Goal: Information Seeking & Learning: Learn about a topic

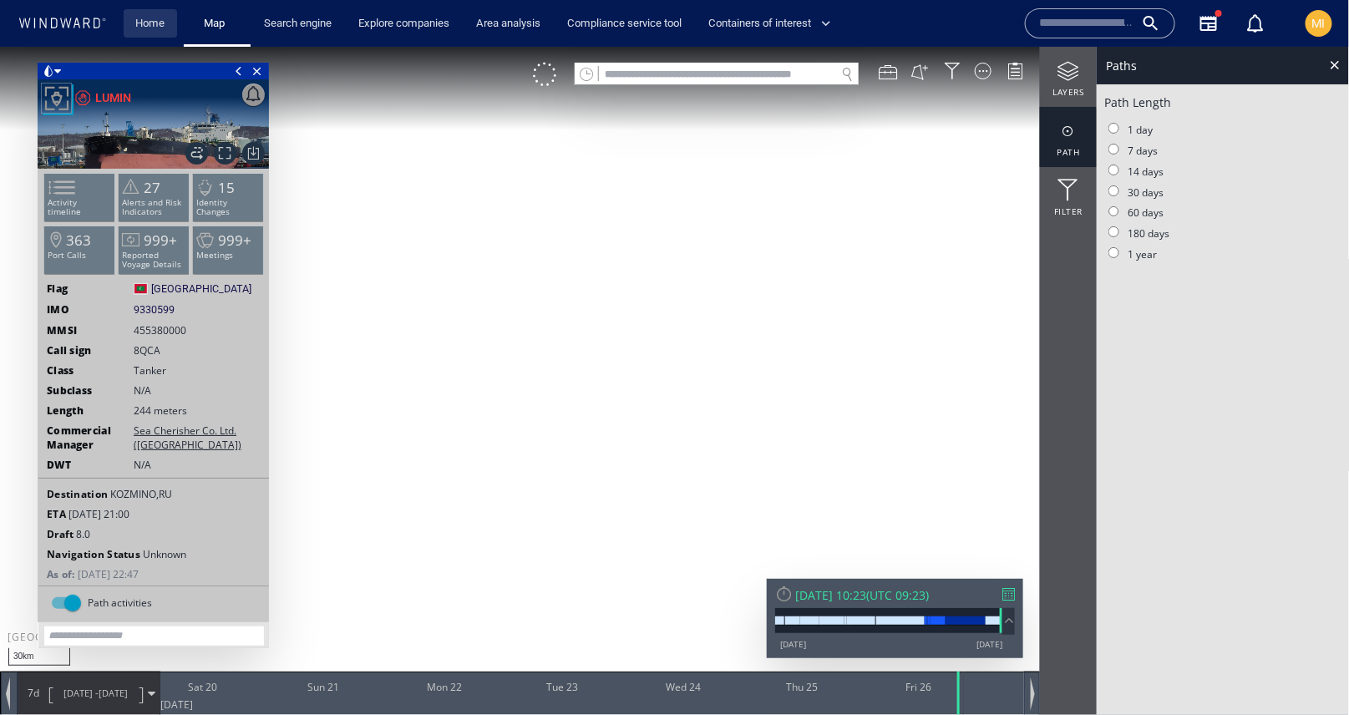
click at [161, 21] on link "Home" at bounding box center [151, 23] width 43 height 29
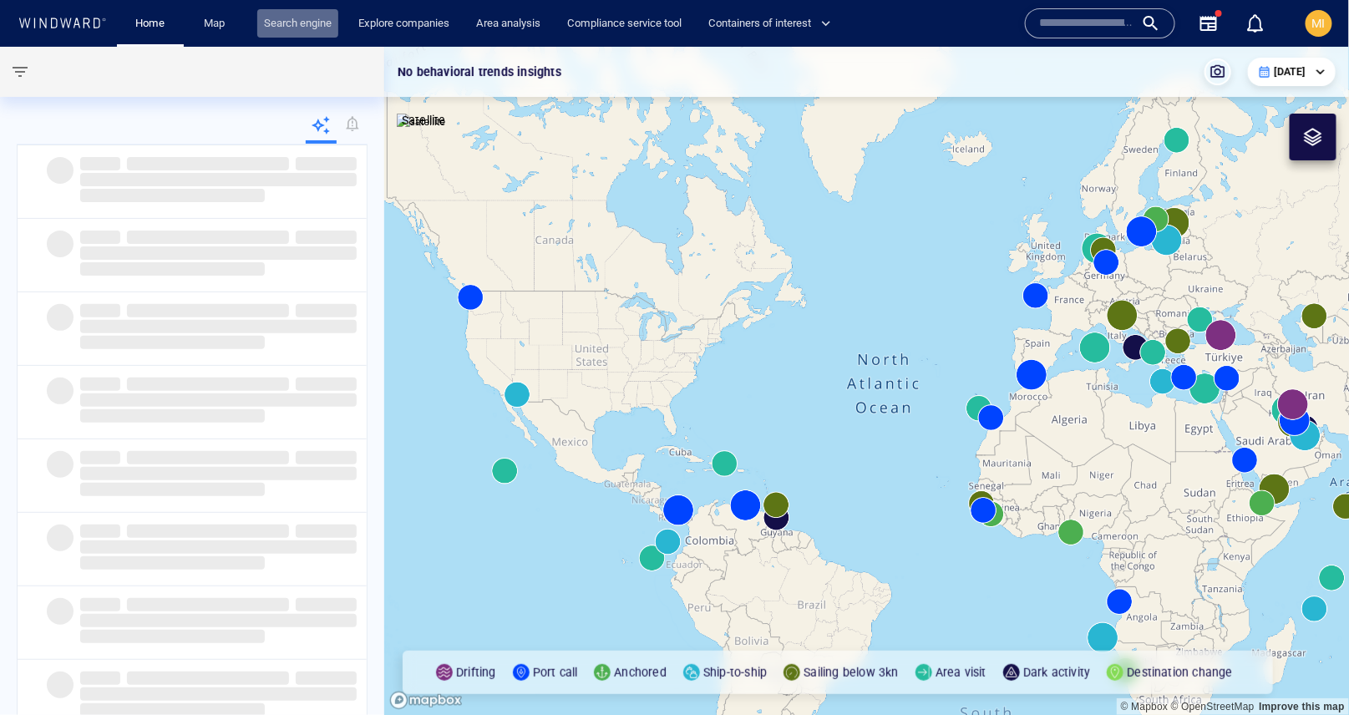
click at [283, 26] on link "Search engine" at bounding box center [297, 23] width 81 height 29
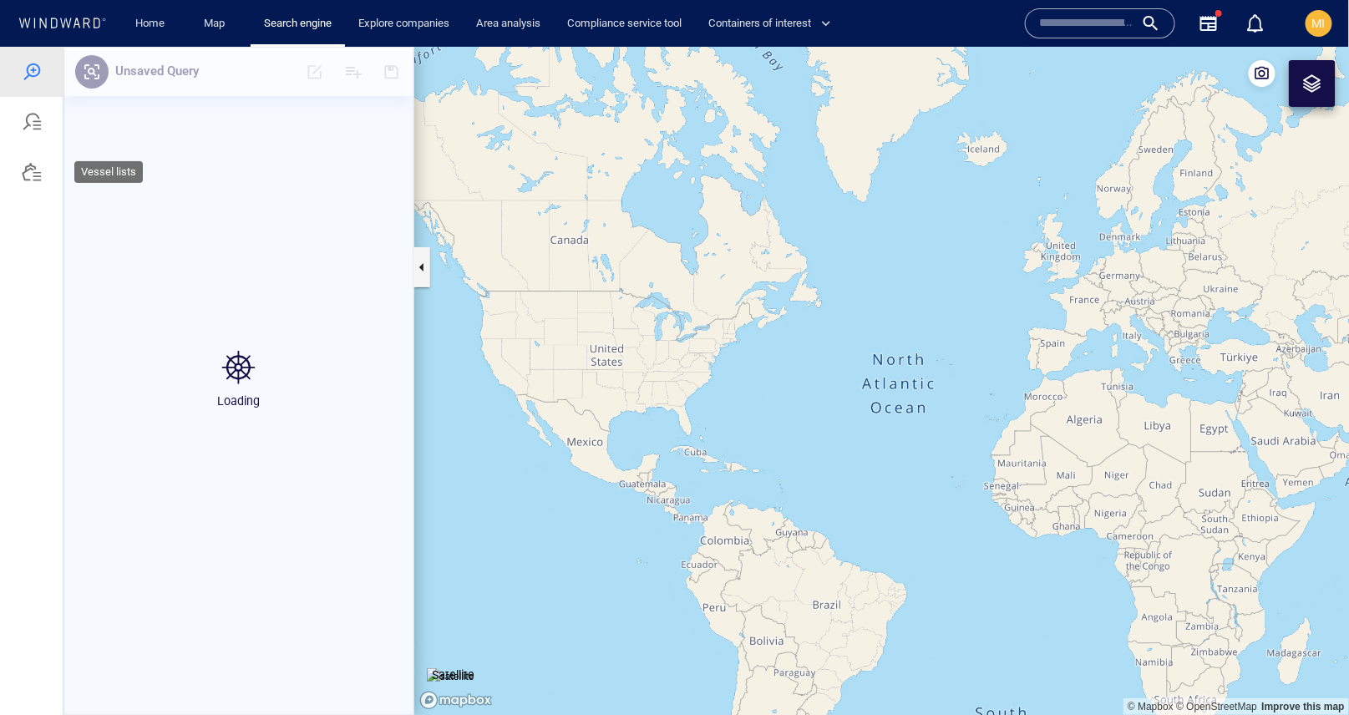
click at [30, 180] on div at bounding box center [32, 171] width 20 height 20
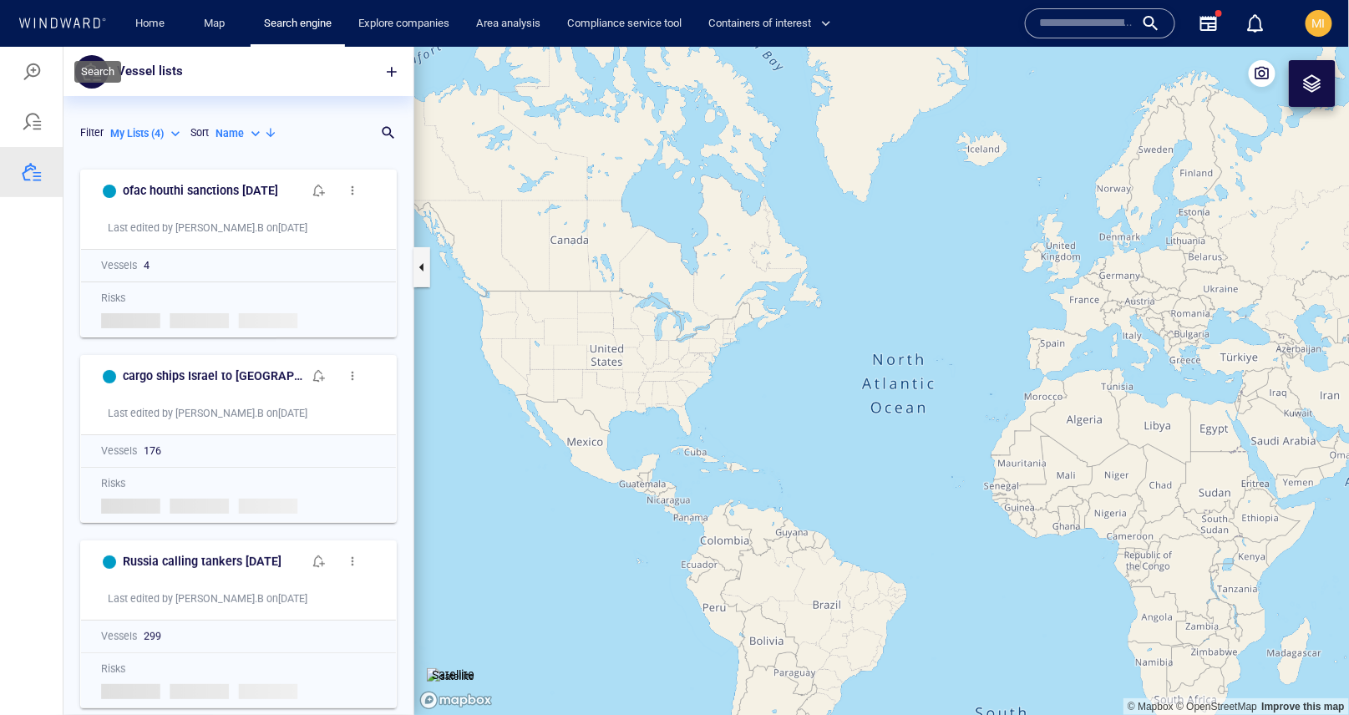
scroll to position [554, 350]
click at [42, 68] on div at bounding box center [31, 71] width 63 height 50
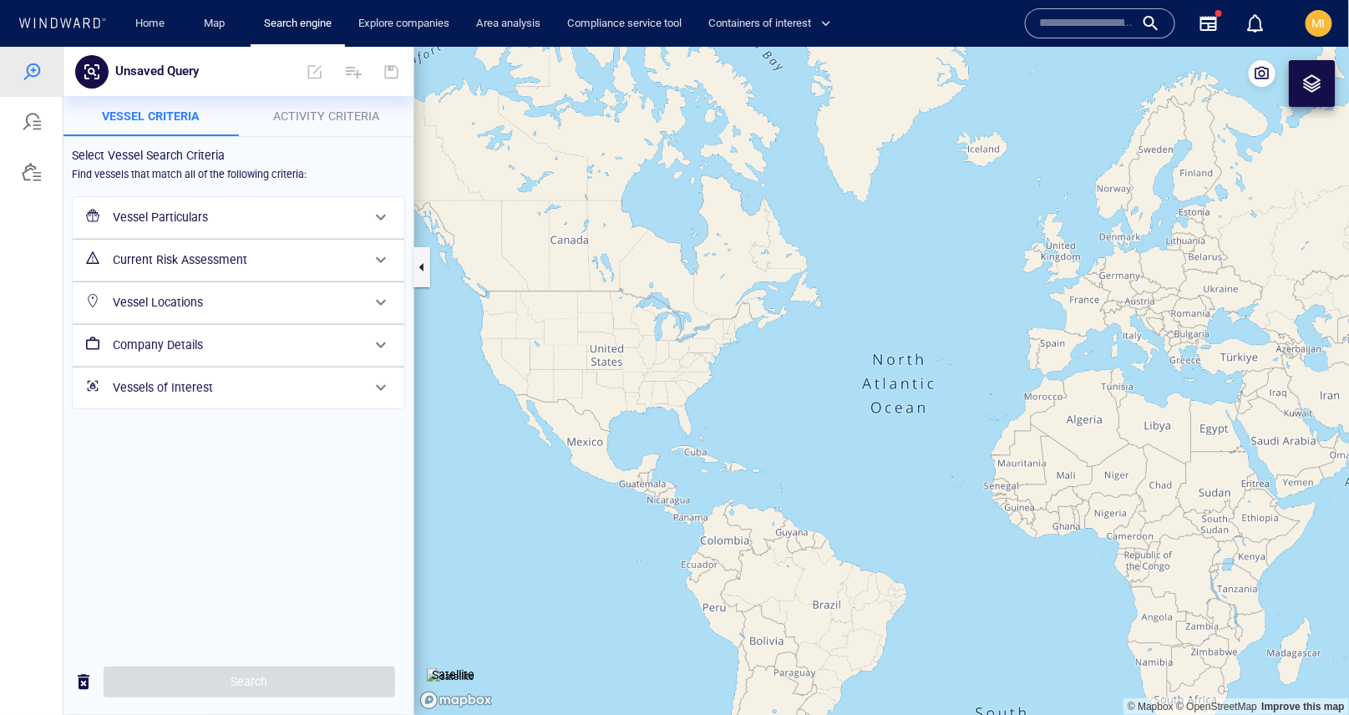
click at [226, 216] on h6 "Vessel Particulars" at bounding box center [237, 216] width 248 height 21
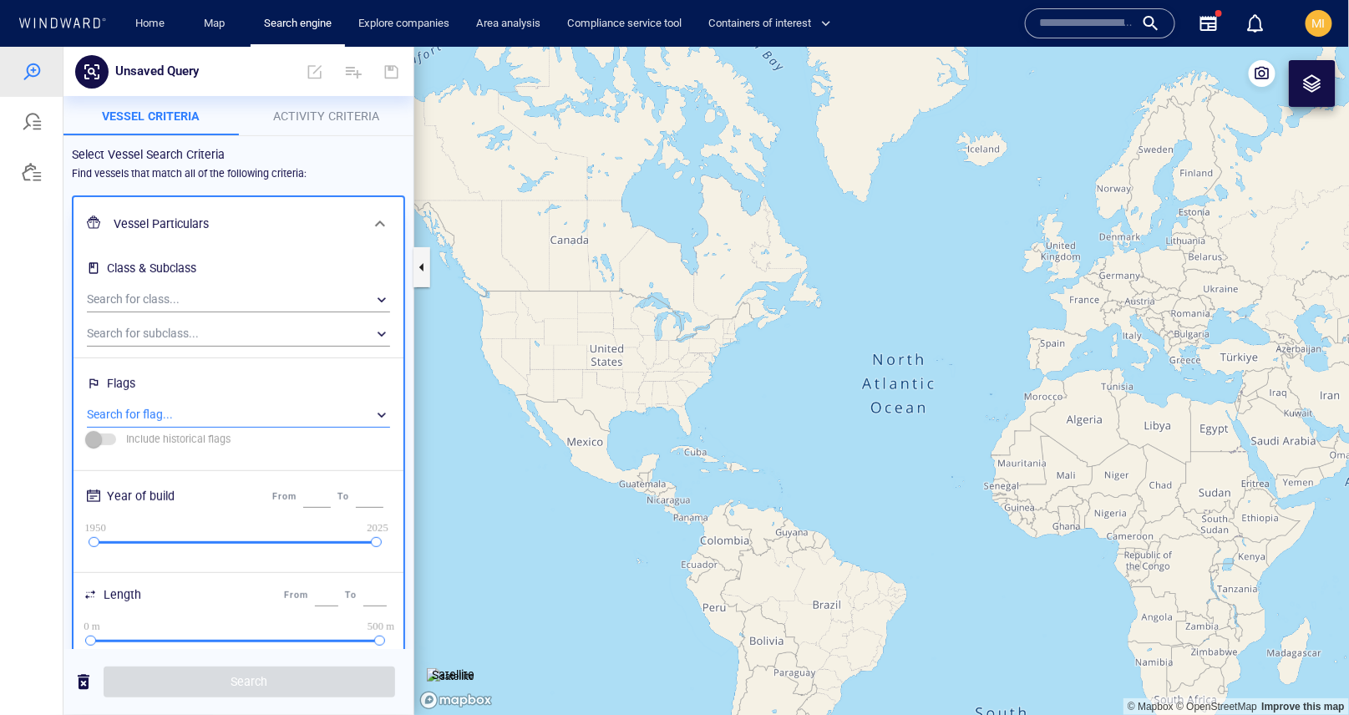
click at [176, 406] on div "​" at bounding box center [238, 414] width 303 height 25
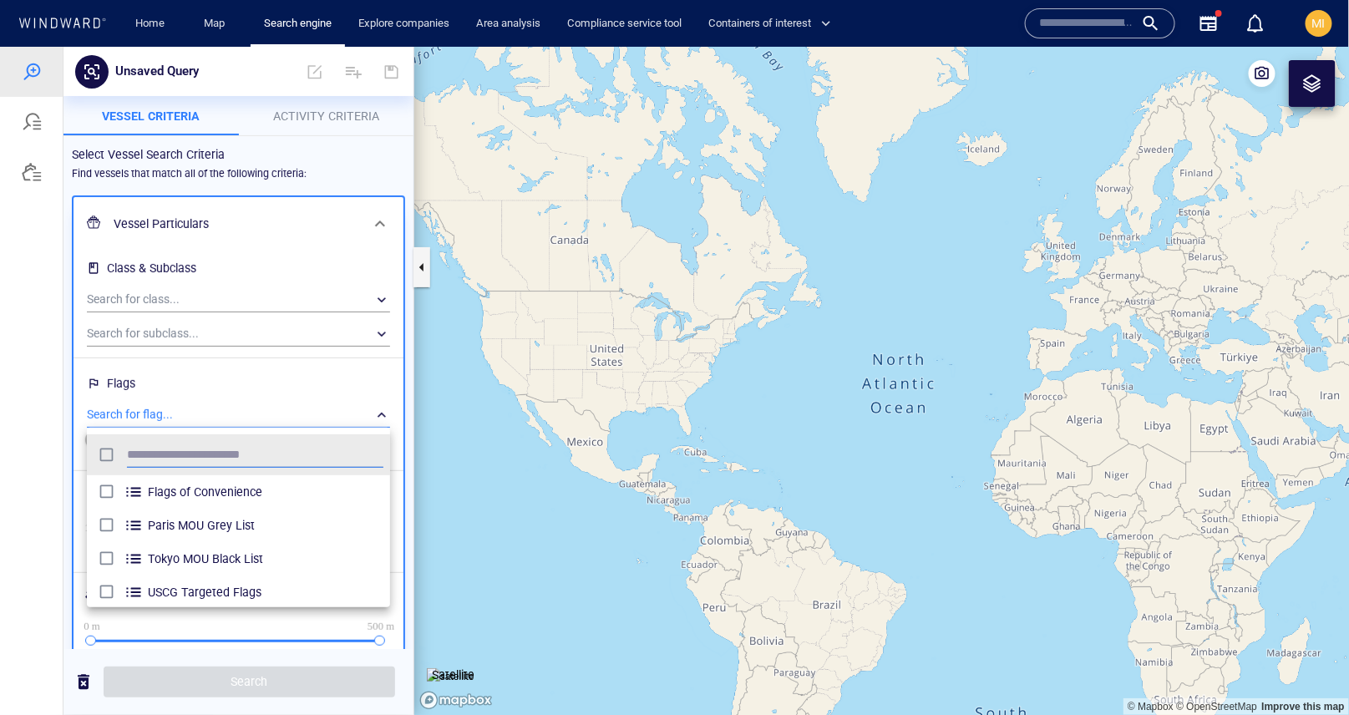
scroll to position [166, 303]
type input "********"
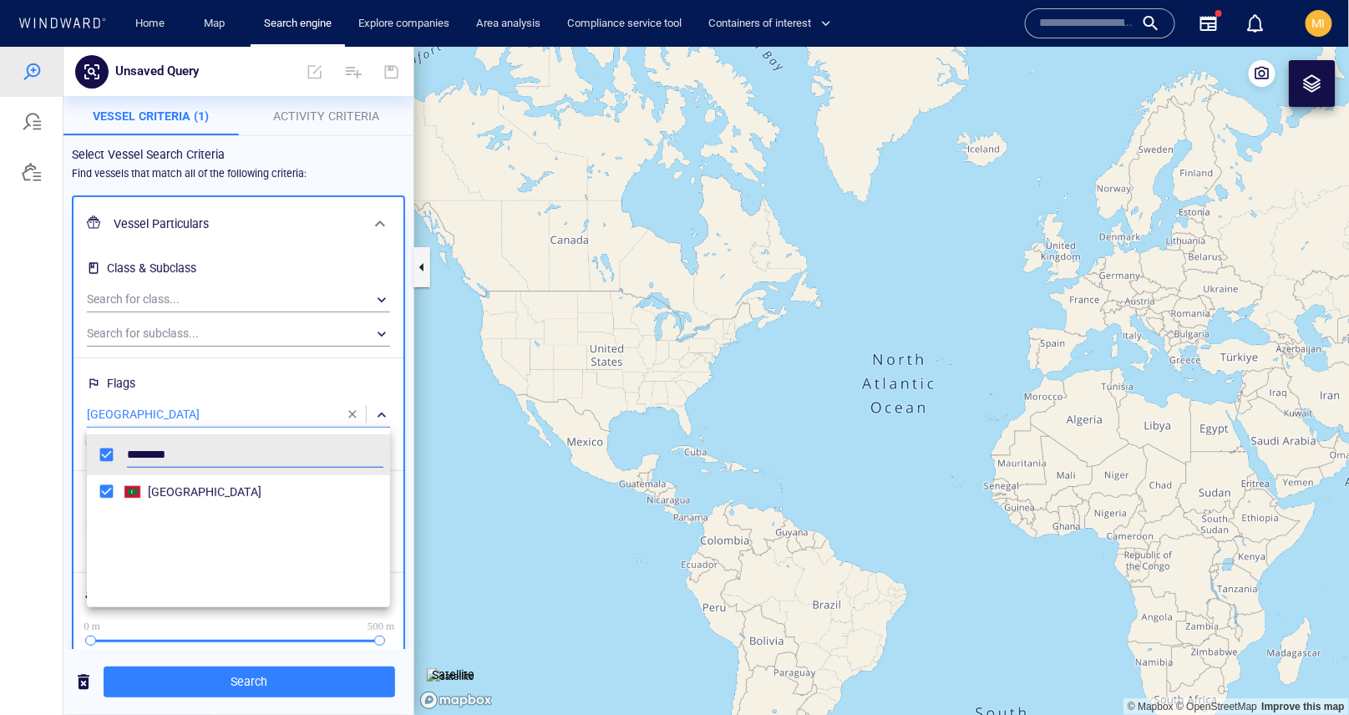
click at [302, 684] on div at bounding box center [674, 380] width 1349 height 668
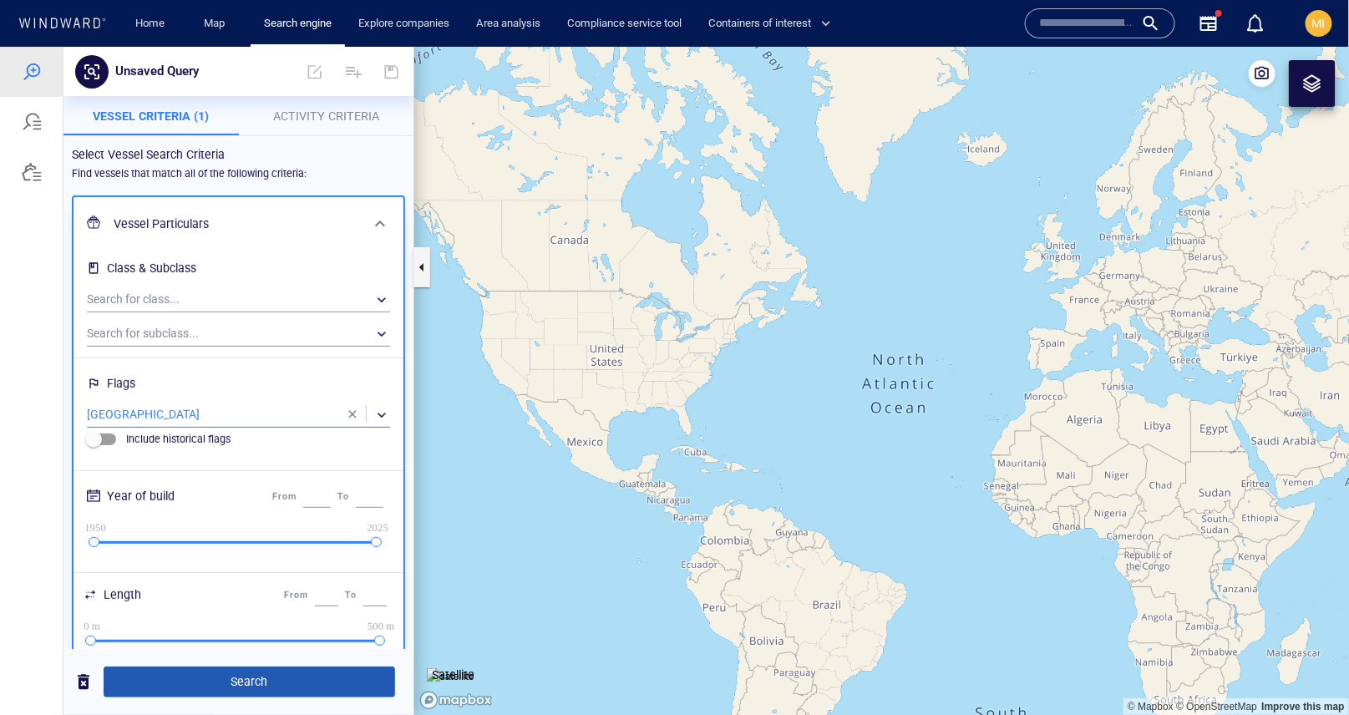
click at [277, 678] on span "Search" at bounding box center [249, 681] width 265 height 21
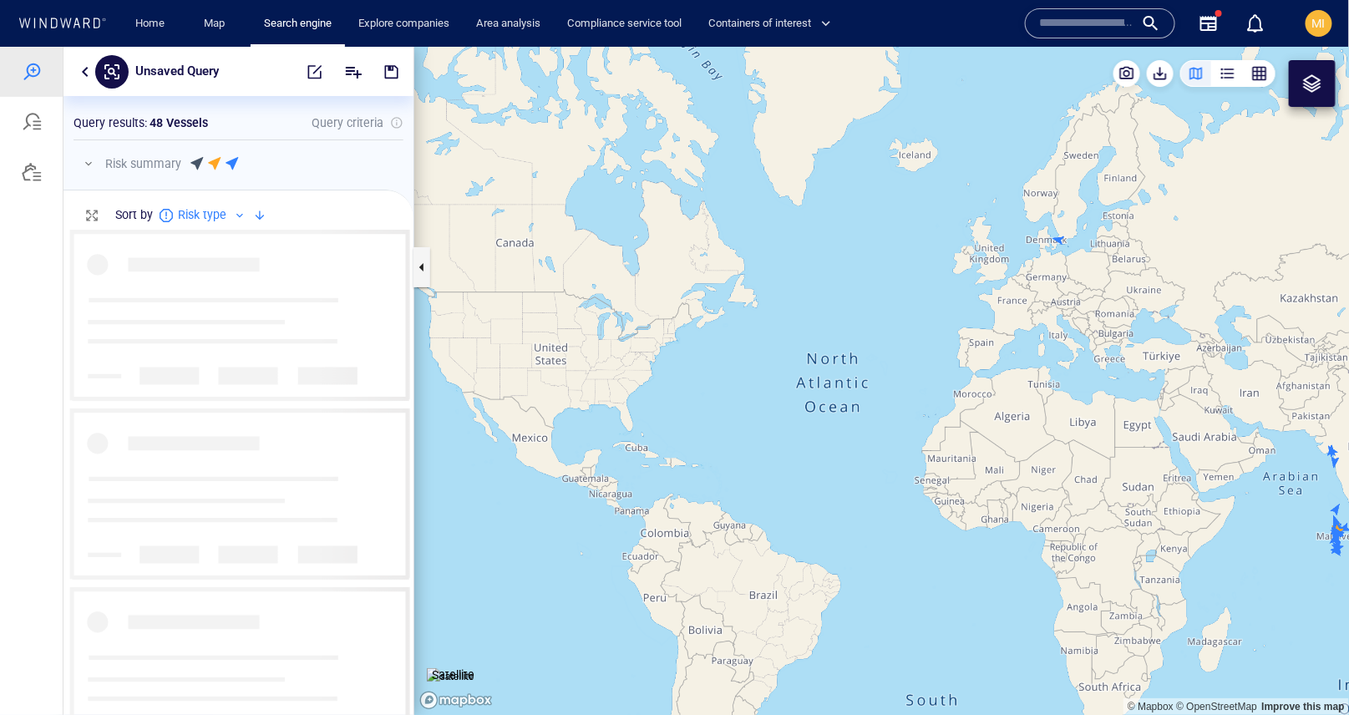
scroll to position [485, 350]
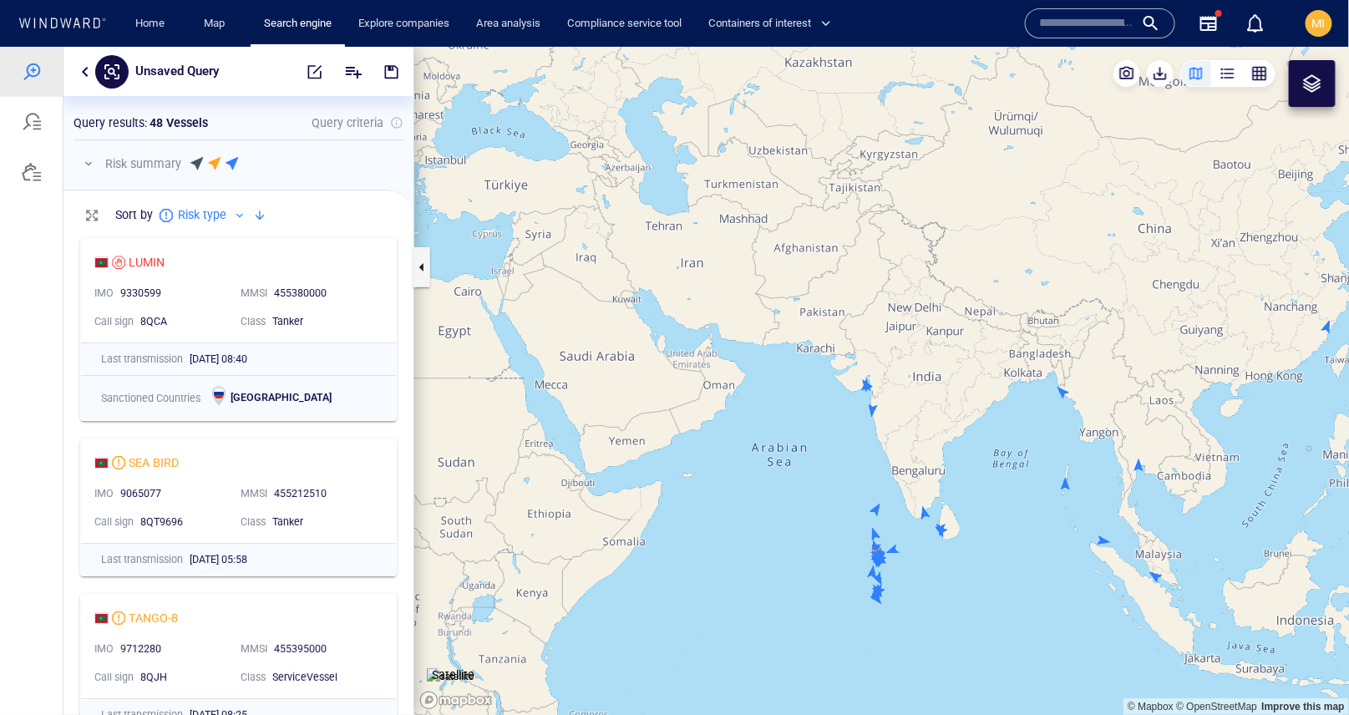
drag, startPoint x: 848, startPoint y: 505, endPoint x: 786, endPoint y: 448, distance: 84.0
click at [788, 448] on canvas "Map" at bounding box center [882, 380] width 936 height 669
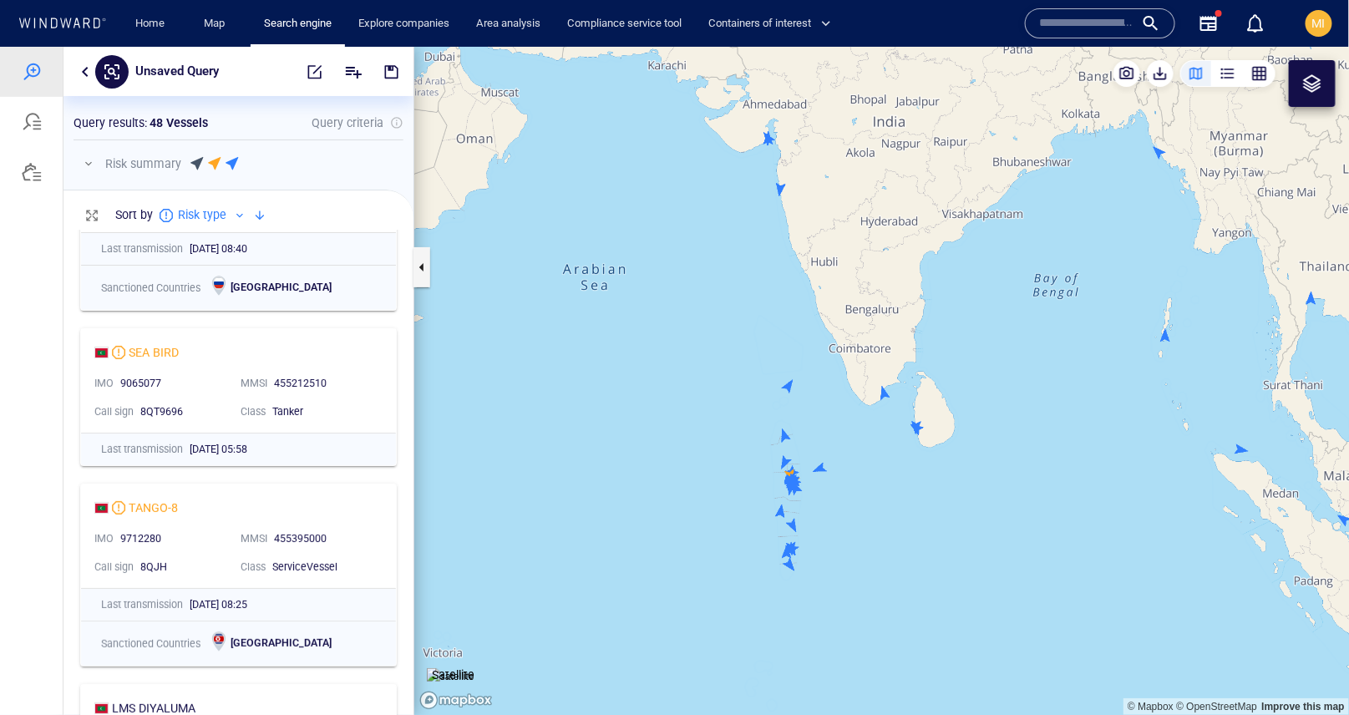
scroll to position [125, 0]
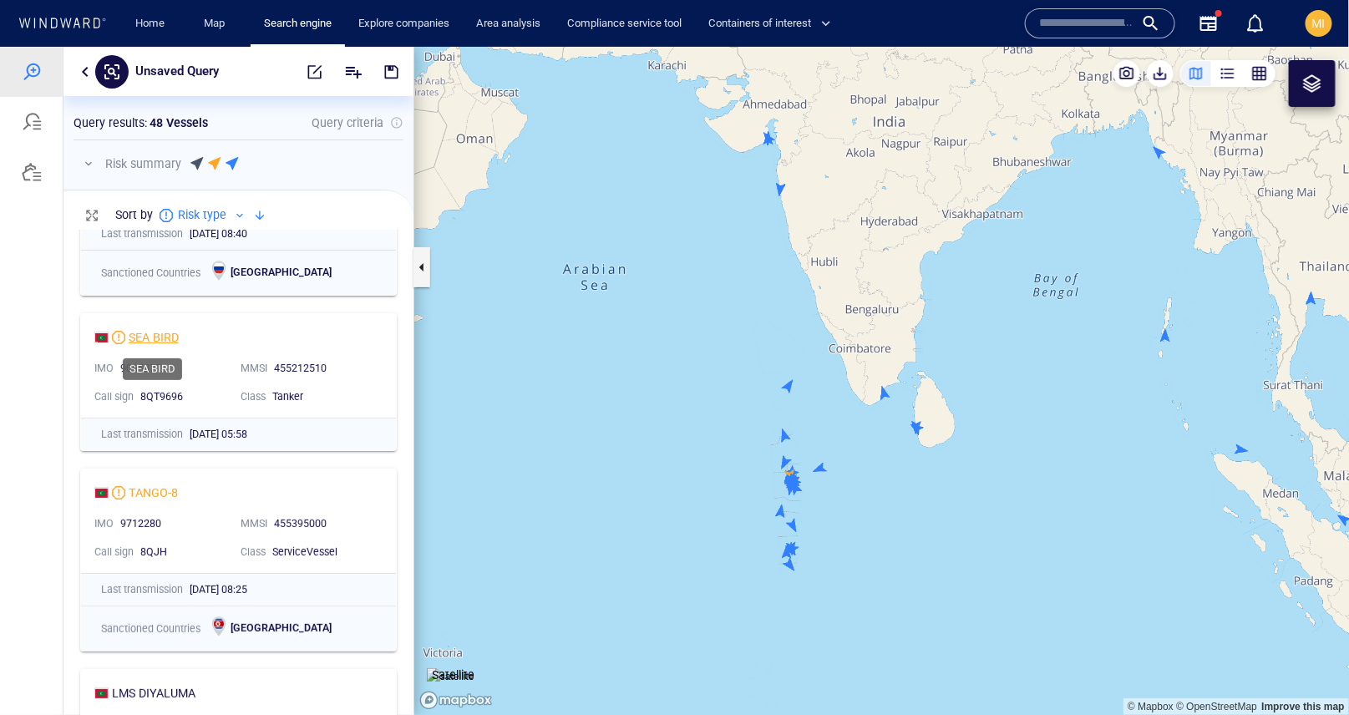
click at [157, 336] on div "SEA BIRD" at bounding box center [154, 337] width 50 height 20
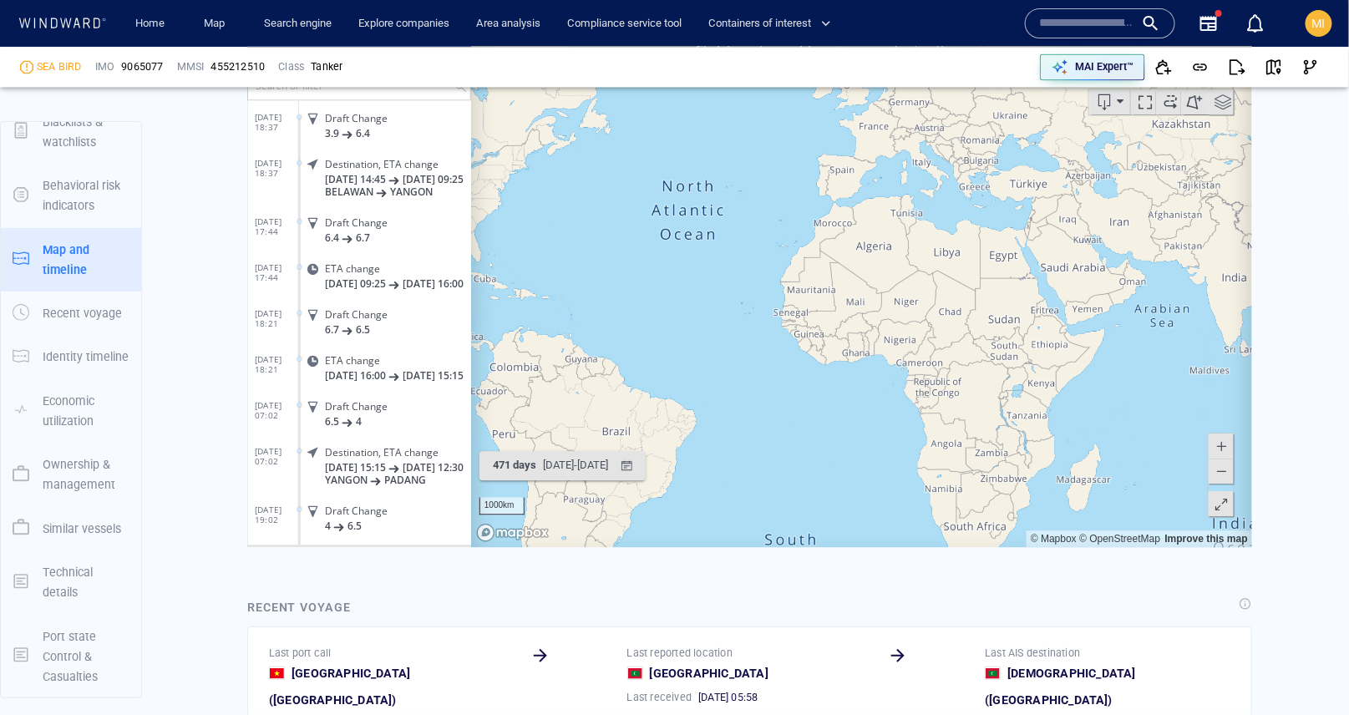
scroll to position [1352, 0]
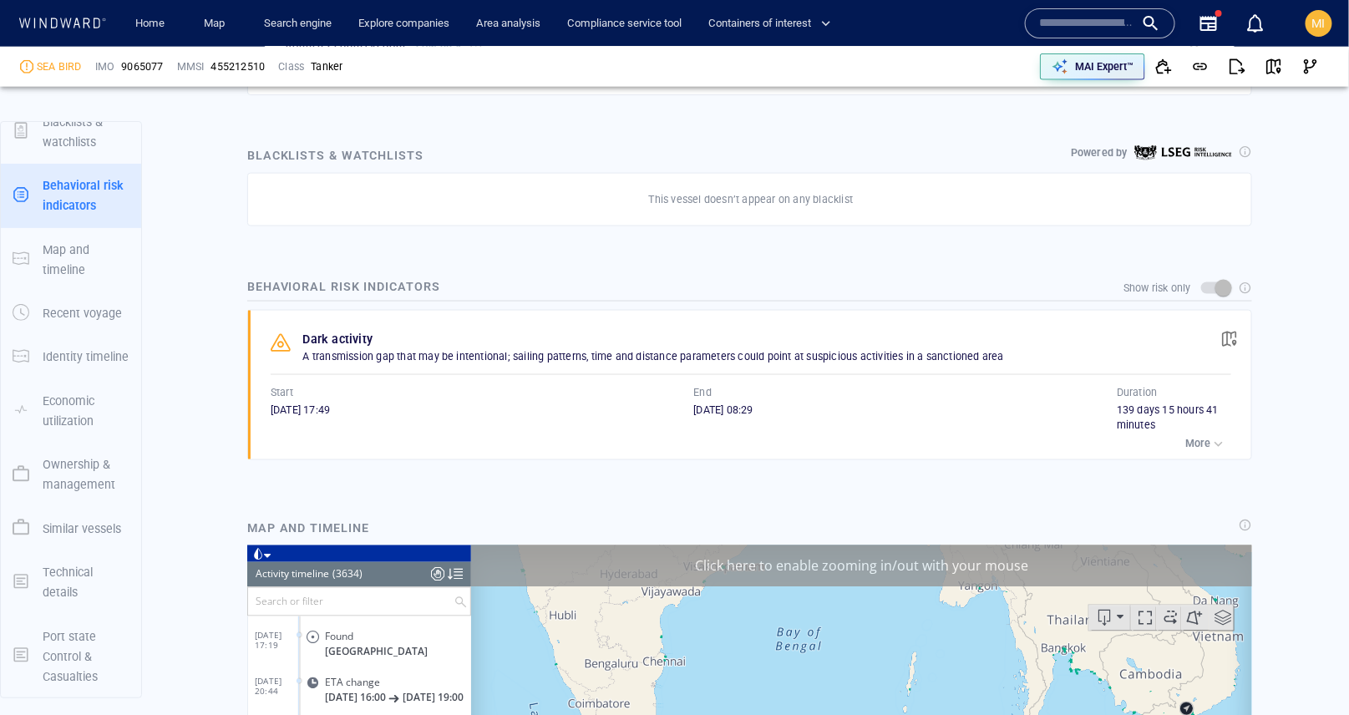
scroll to position [773, 0]
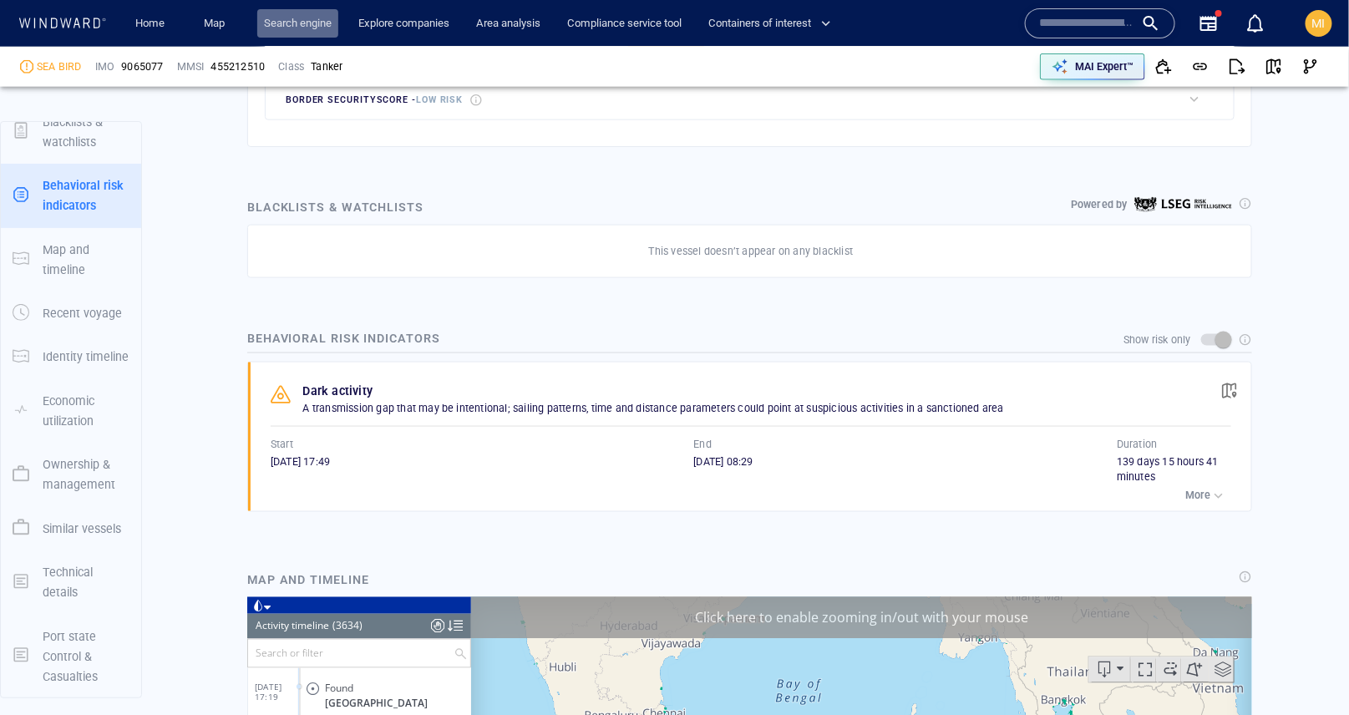
click at [307, 18] on link "Search engine" at bounding box center [297, 23] width 81 height 29
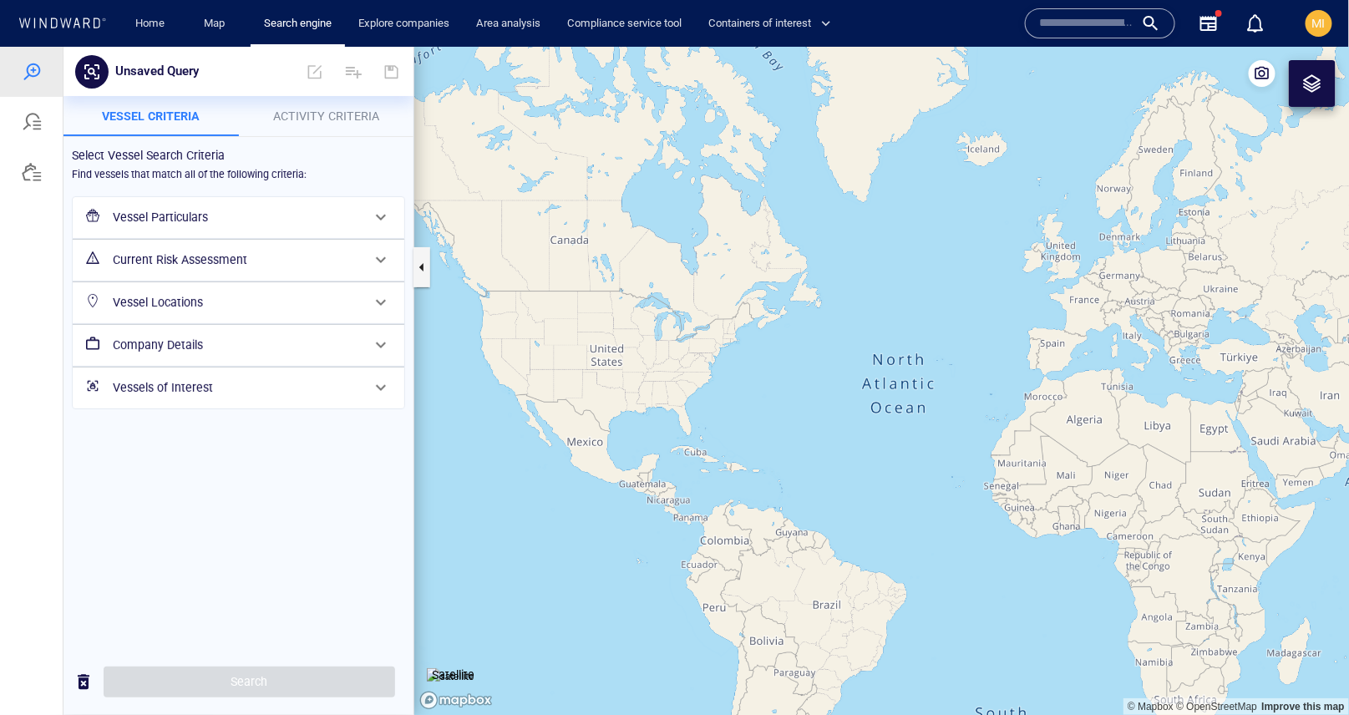
click at [178, 216] on h6 "Vessel Particulars" at bounding box center [237, 216] width 248 height 21
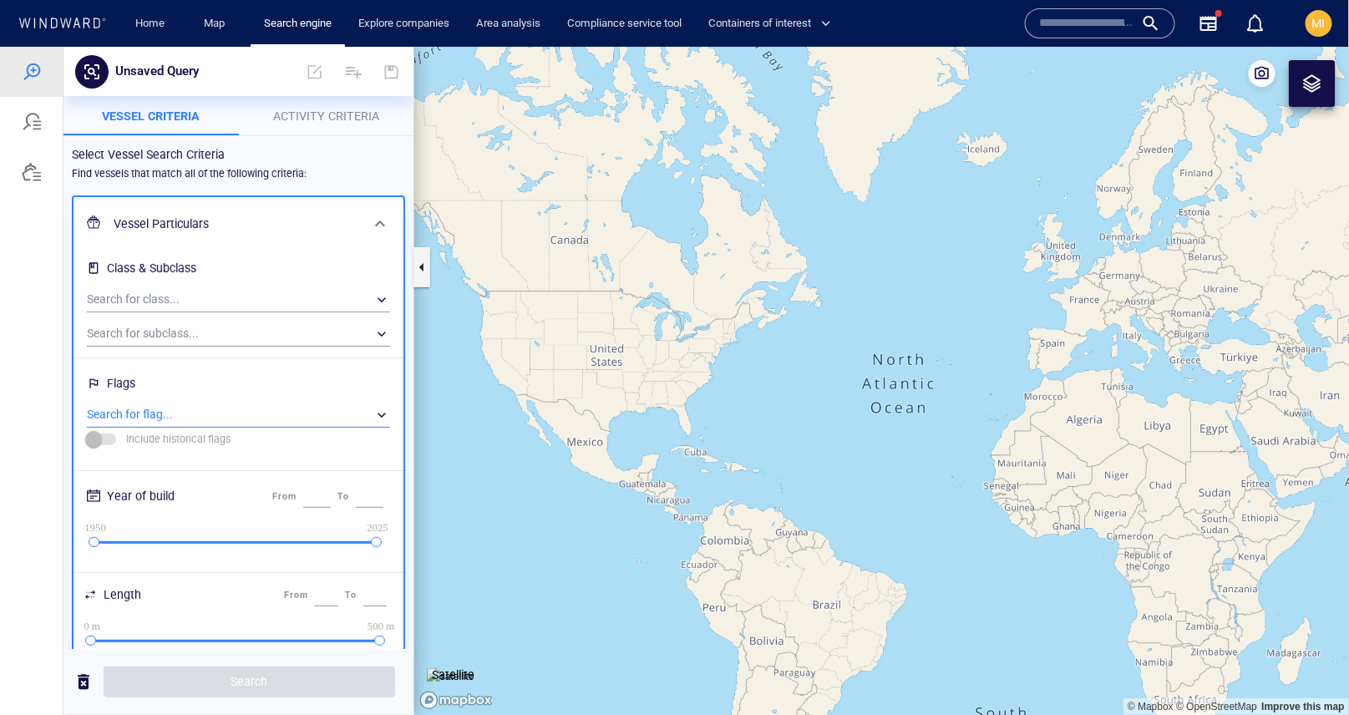
click at [183, 413] on div "​" at bounding box center [238, 414] width 303 height 25
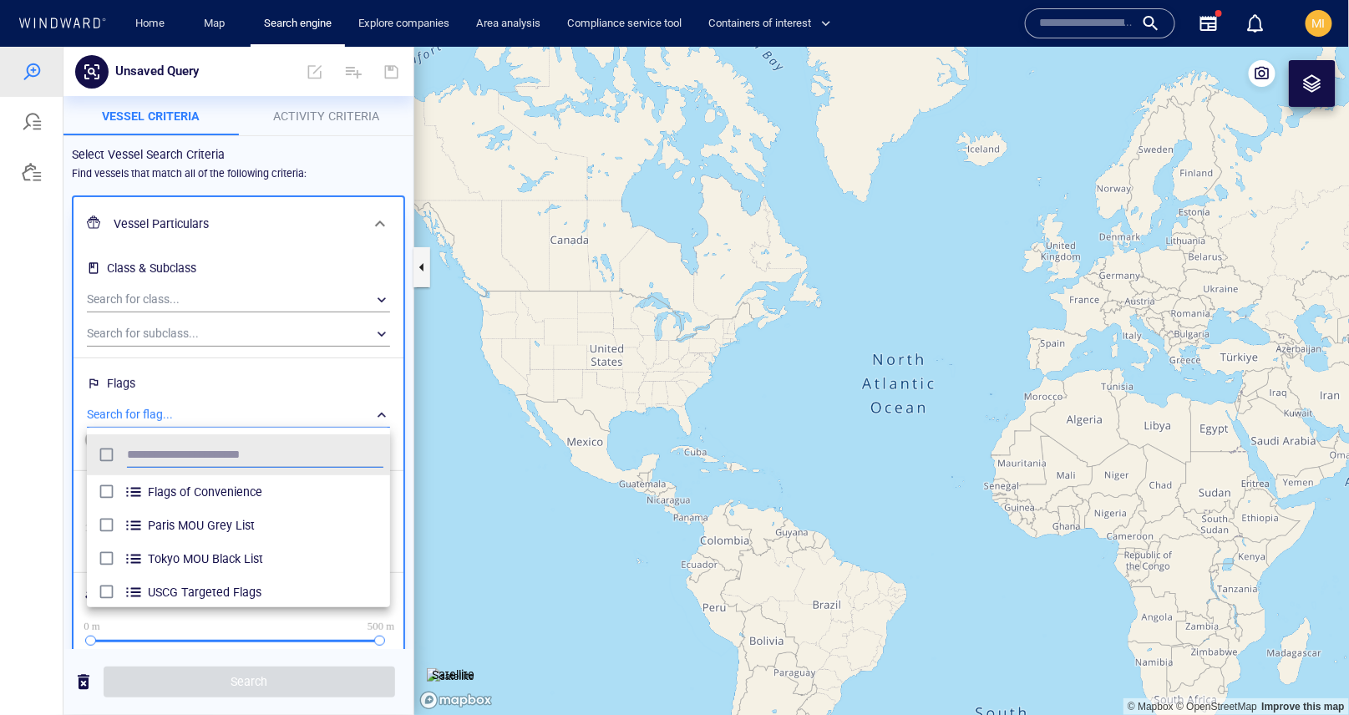
scroll to position [166, 303]
type input "********"
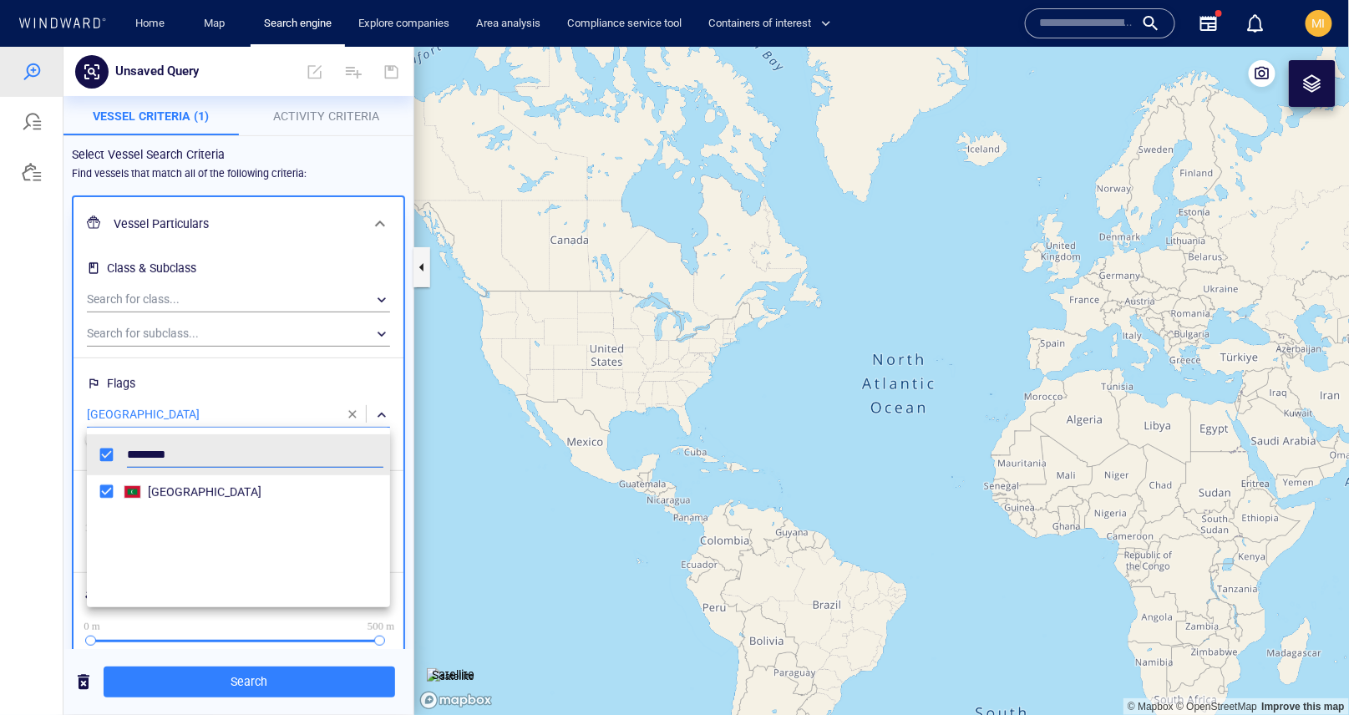
click at [259, 682] on div at bounding box center [674, 380] width 1349 height 668
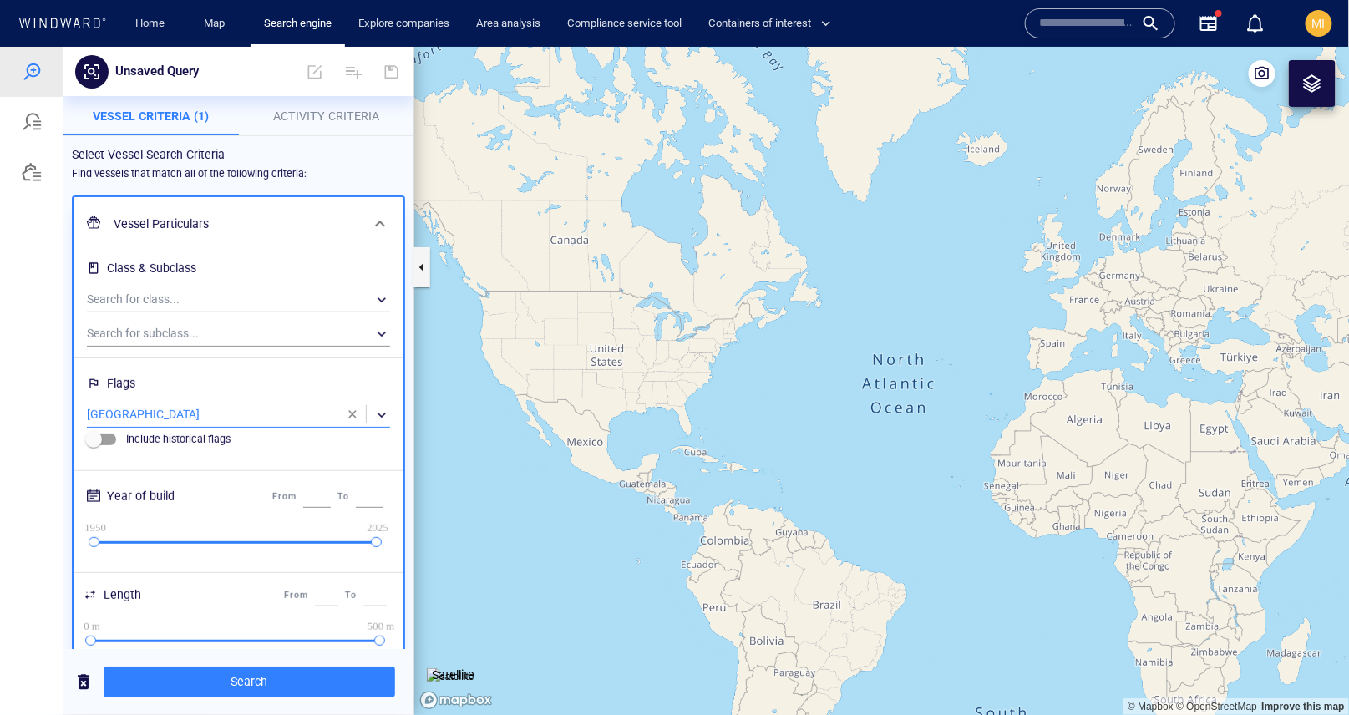
click at [259, 682] on span "Search" at bounding box center [249, 681] width 265 height 21
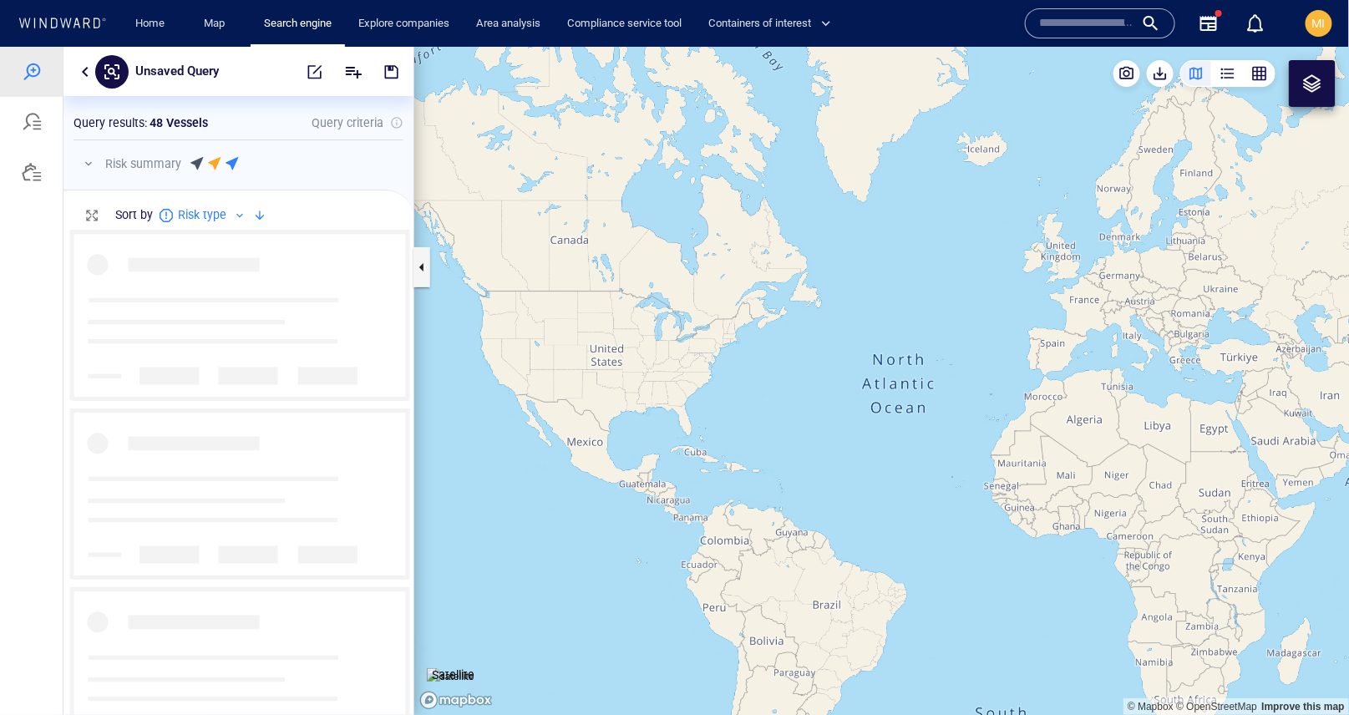
scroll to position [485, 350]
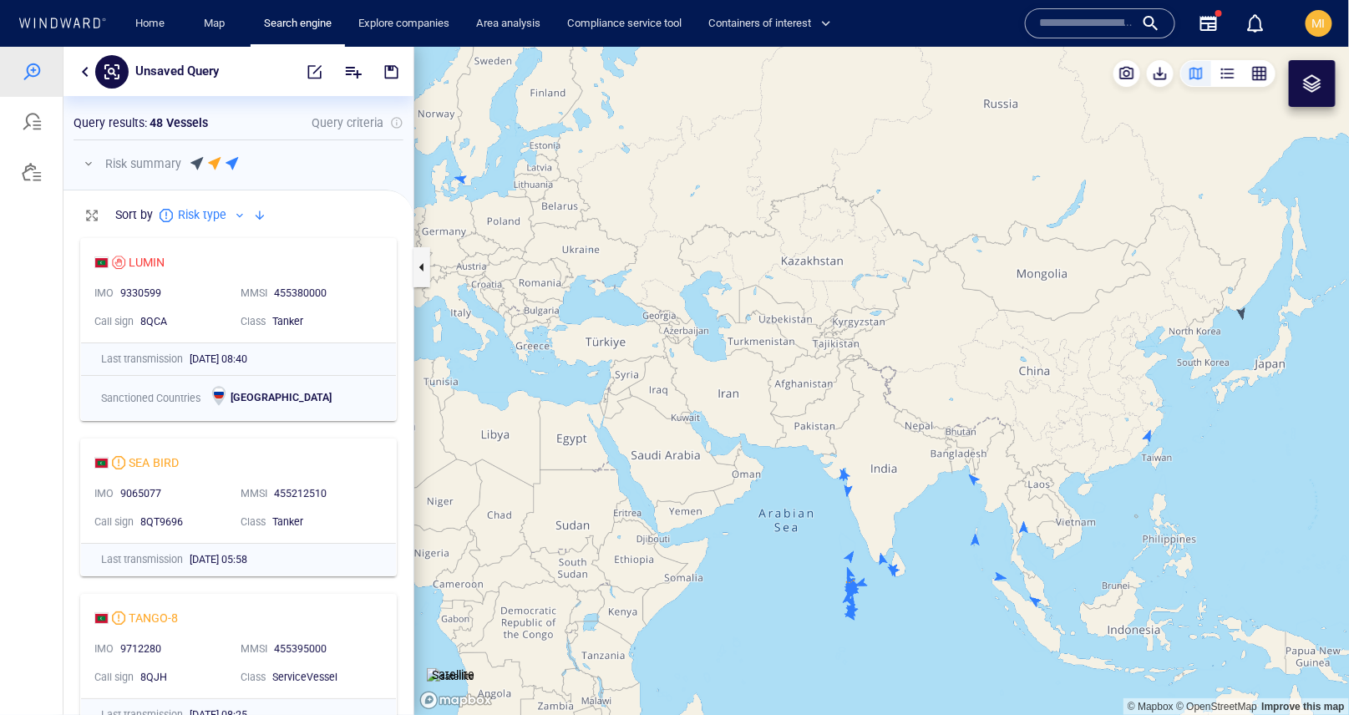
click at [1243, 313] on canvas "Map" at bounding box center [882, 380] width 936 height 669
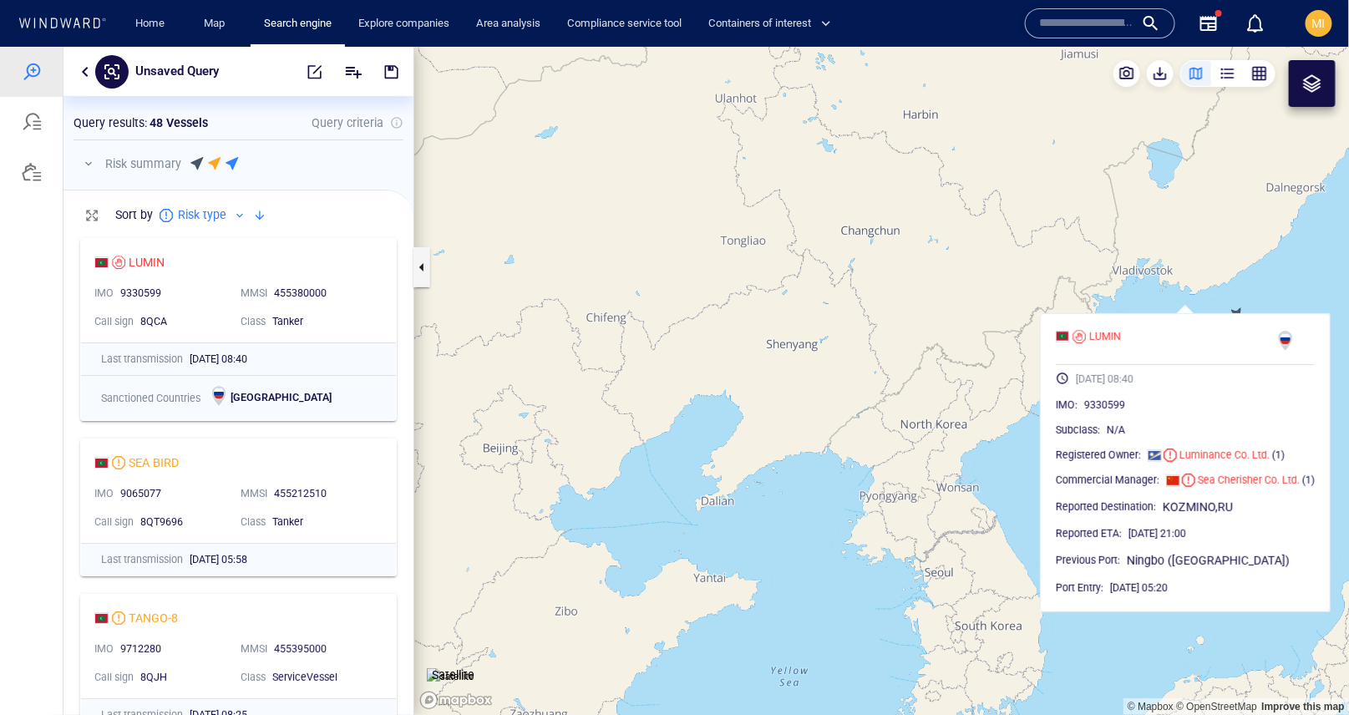
drag, startPoint x: 1233, startPoint y: 261, endPoint x: 1109, endPoint y: 231, distance: 127.9
click at [1110, 231] on canvas "Map" at bounding box center [882, 380] width 936 height 669
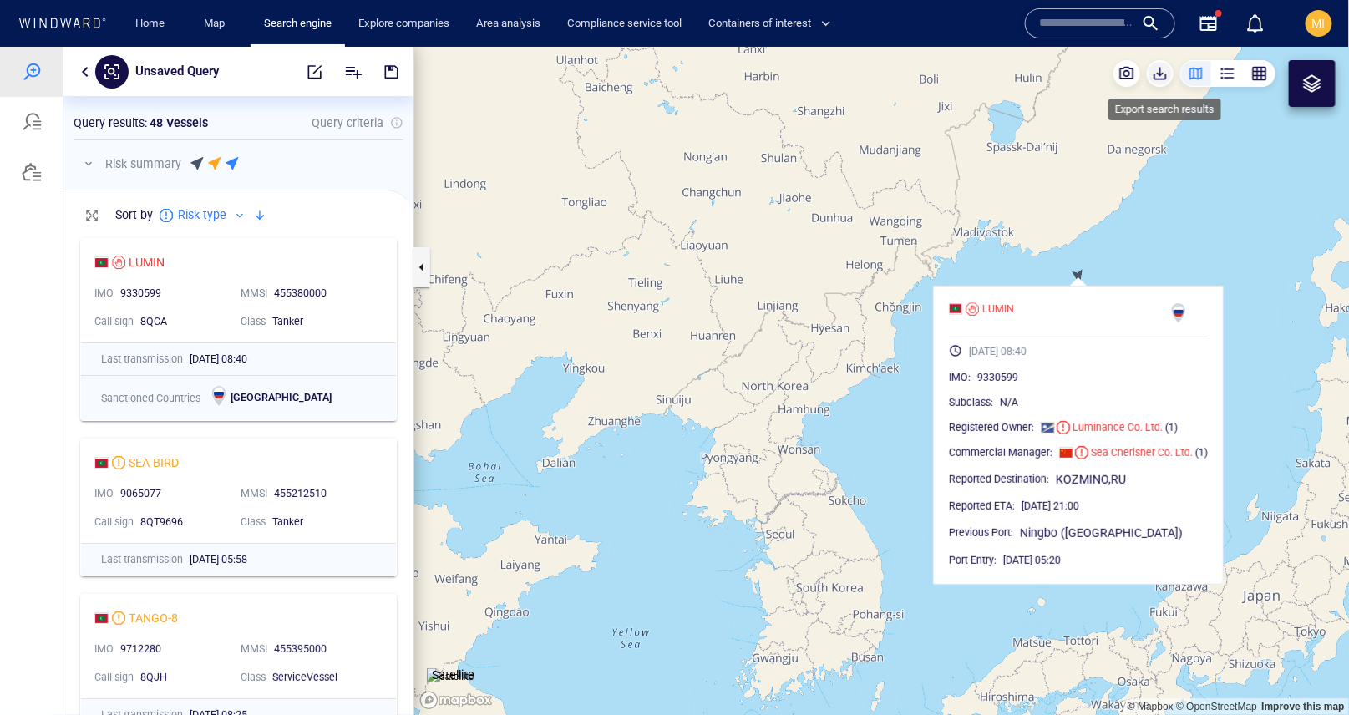
click at [1165, 70] on span "button" at bounding box center [1160, 72] width 17 height 17
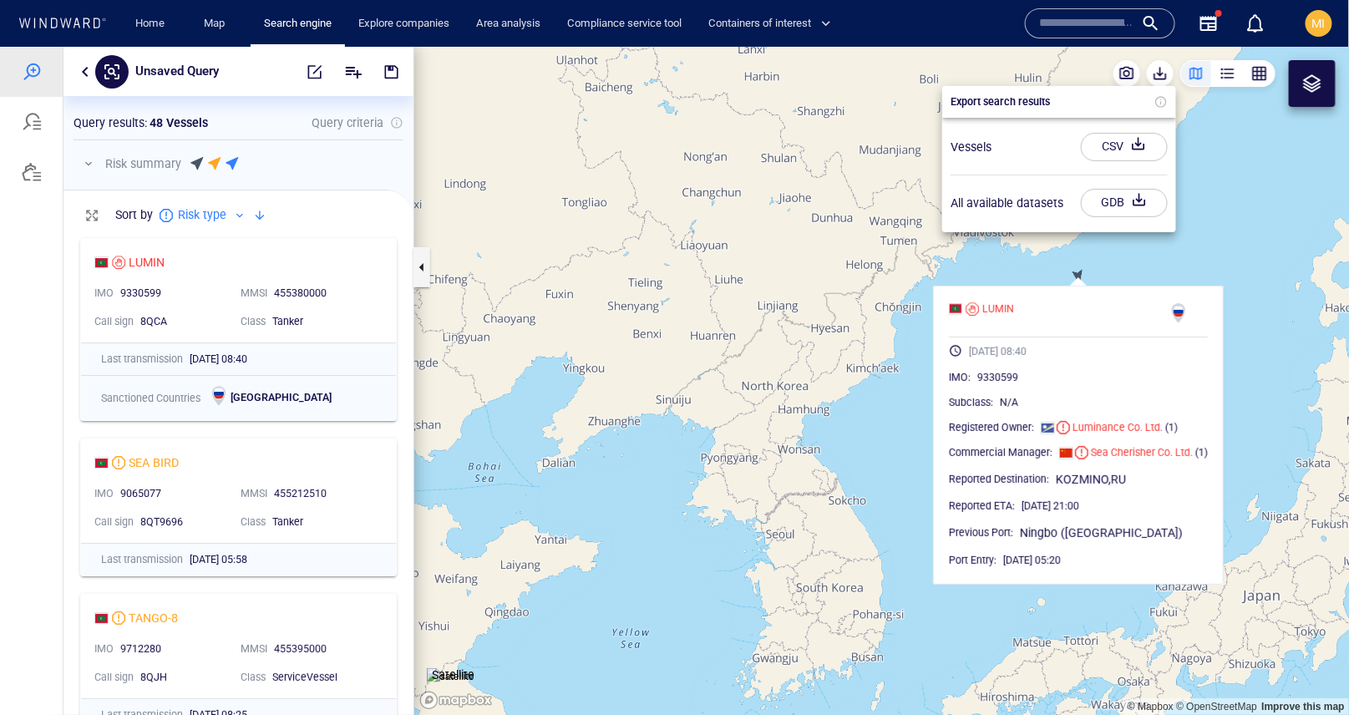
click at [1117, 148] on div "CSV" at bounding box center [1113, 146] width 28 height 28
click at [1004, 309] on div at bounding box center [674, 380] width 1349 height 668
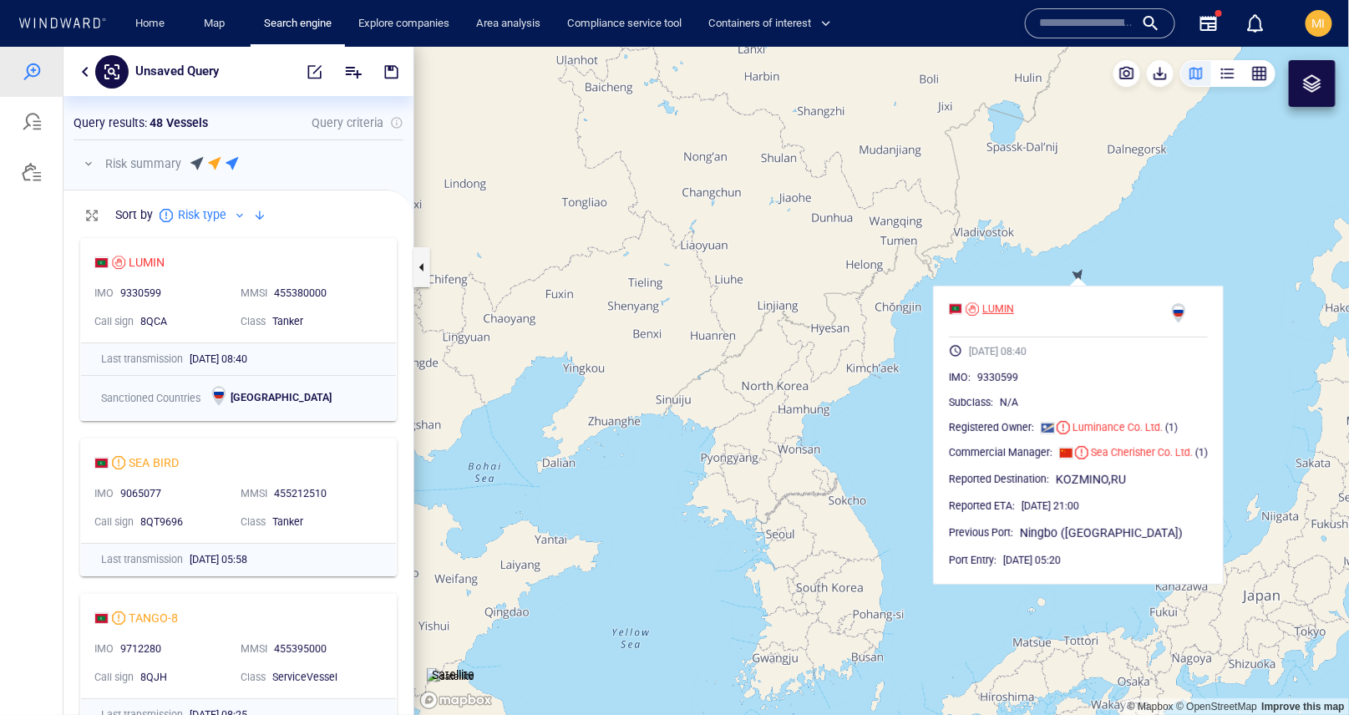
click at [991, 307] on div "LUMIN" at bounding box center [999, 308] width 32 height 15
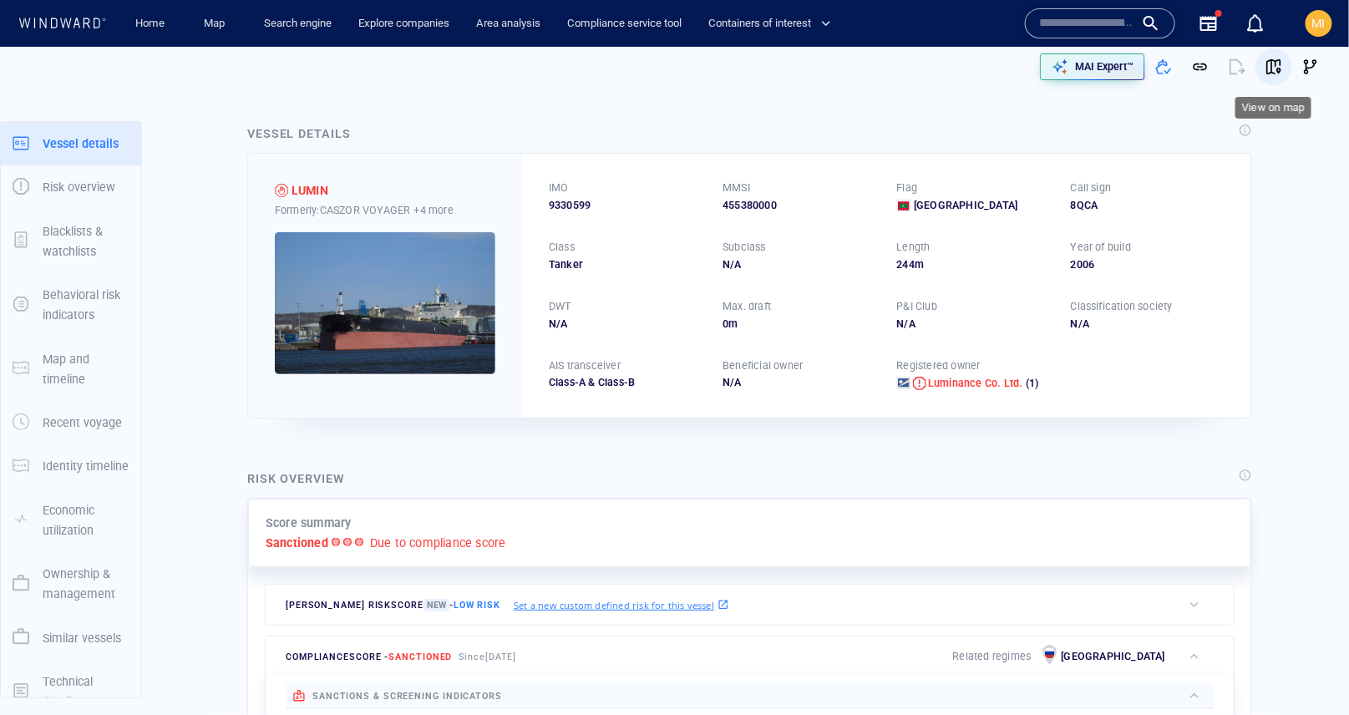
click at [1277, 72] on span "button" at bounding box center [1274, 66] width 17 height 17
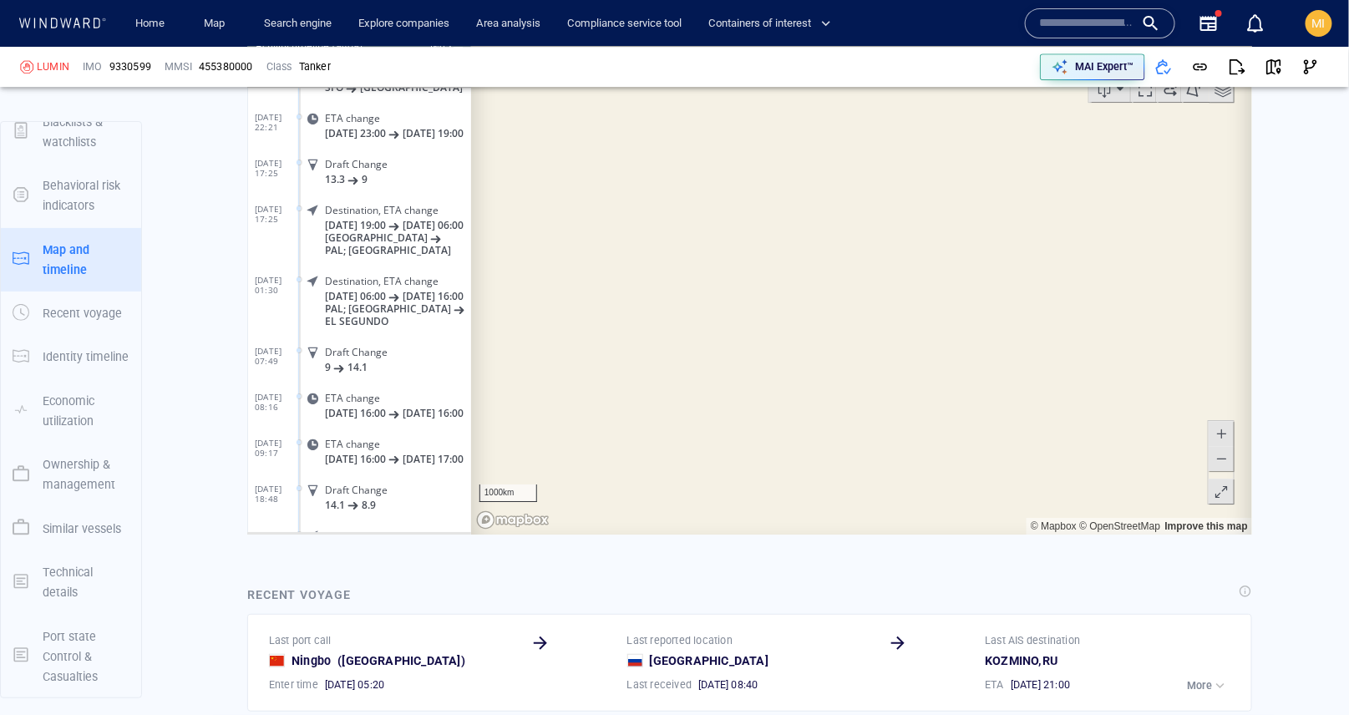
scroll to position [1977, 0]
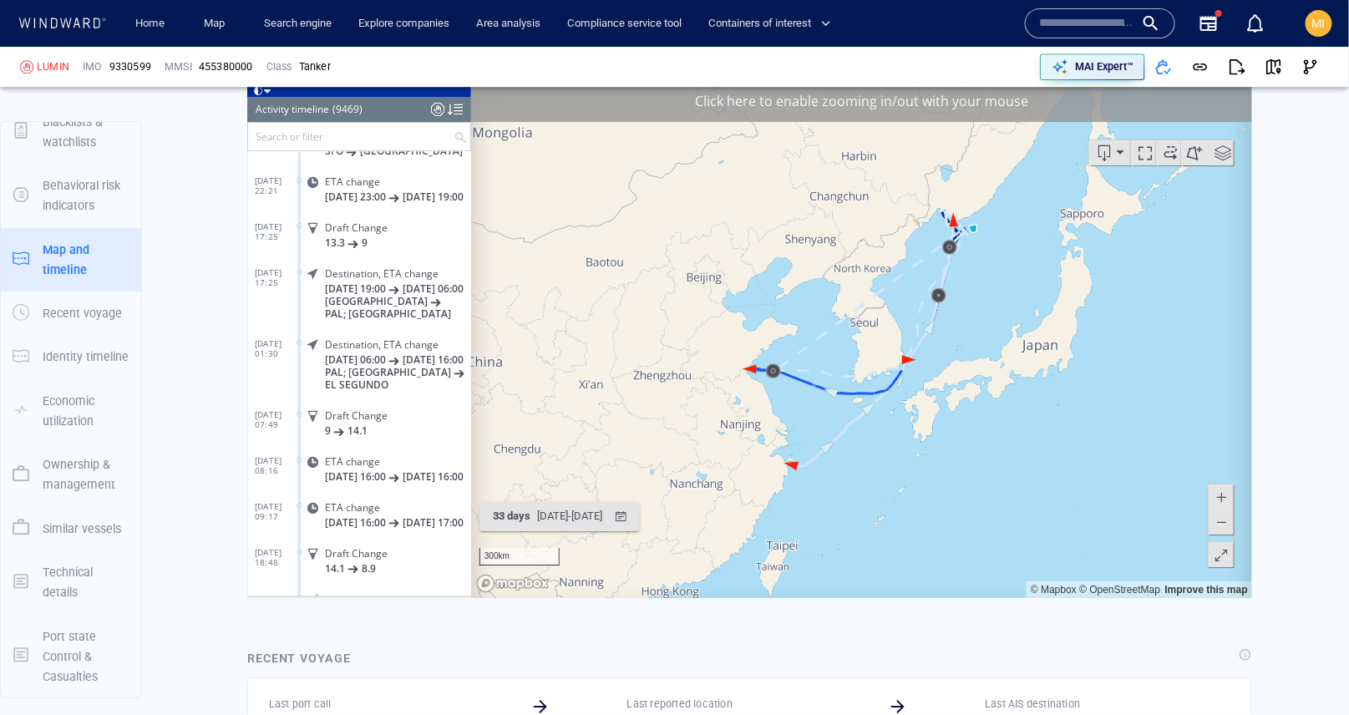
scroll to position [17248, 0]
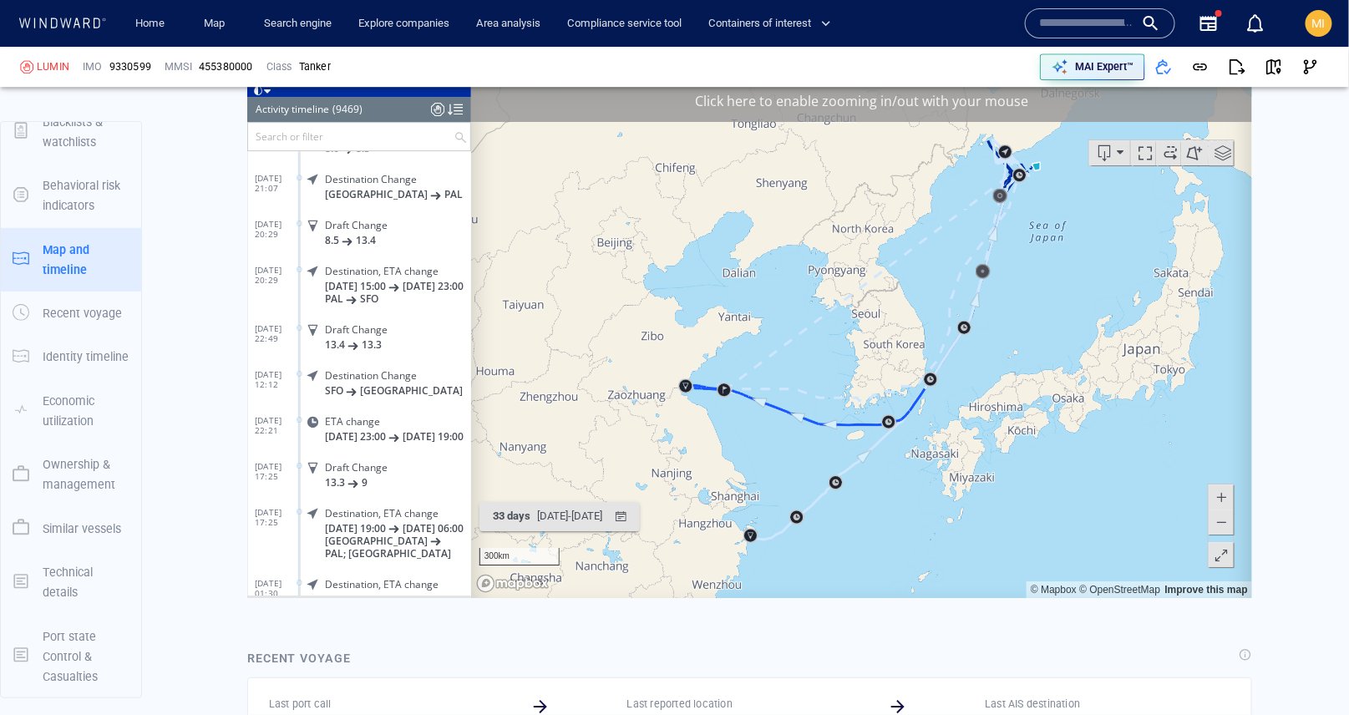
click at [370, 140] on input "text" at bounding box center [350, 136] width 206 height 28
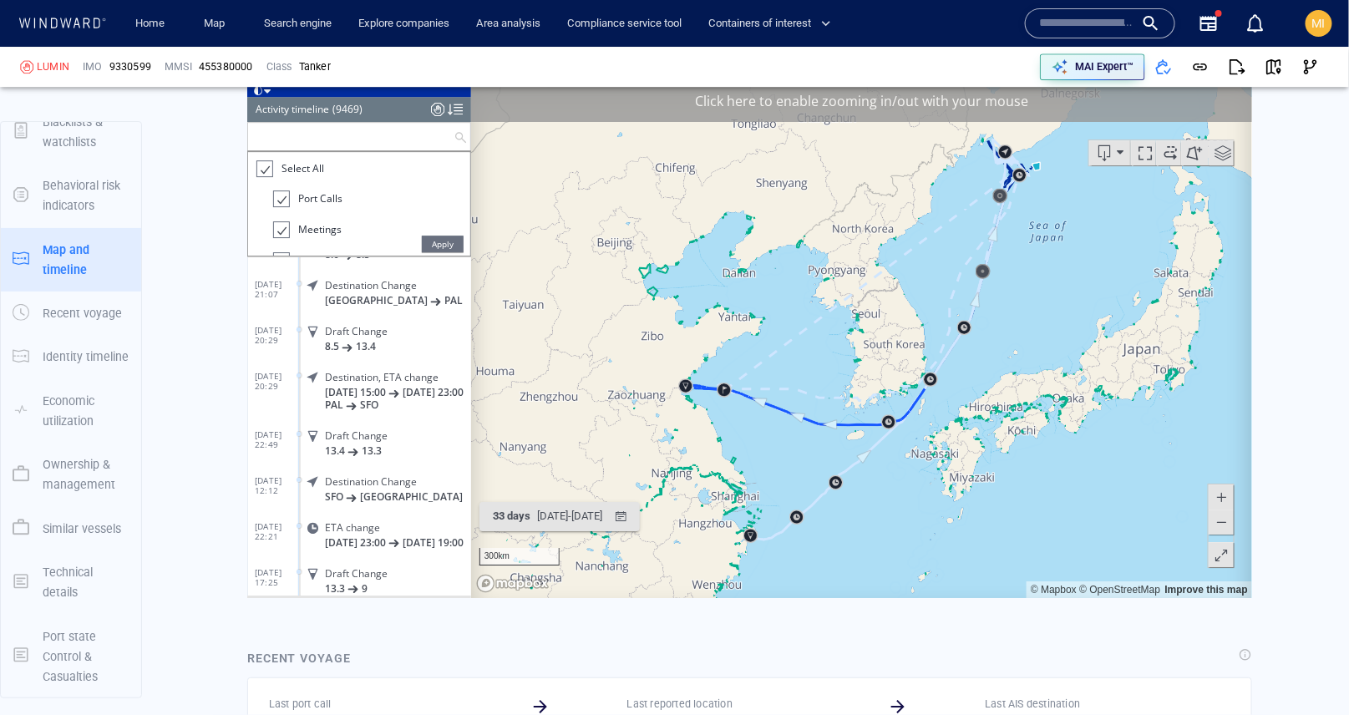
click at [266, 170] on div at bounding box center [263, 168] width 17 height 19
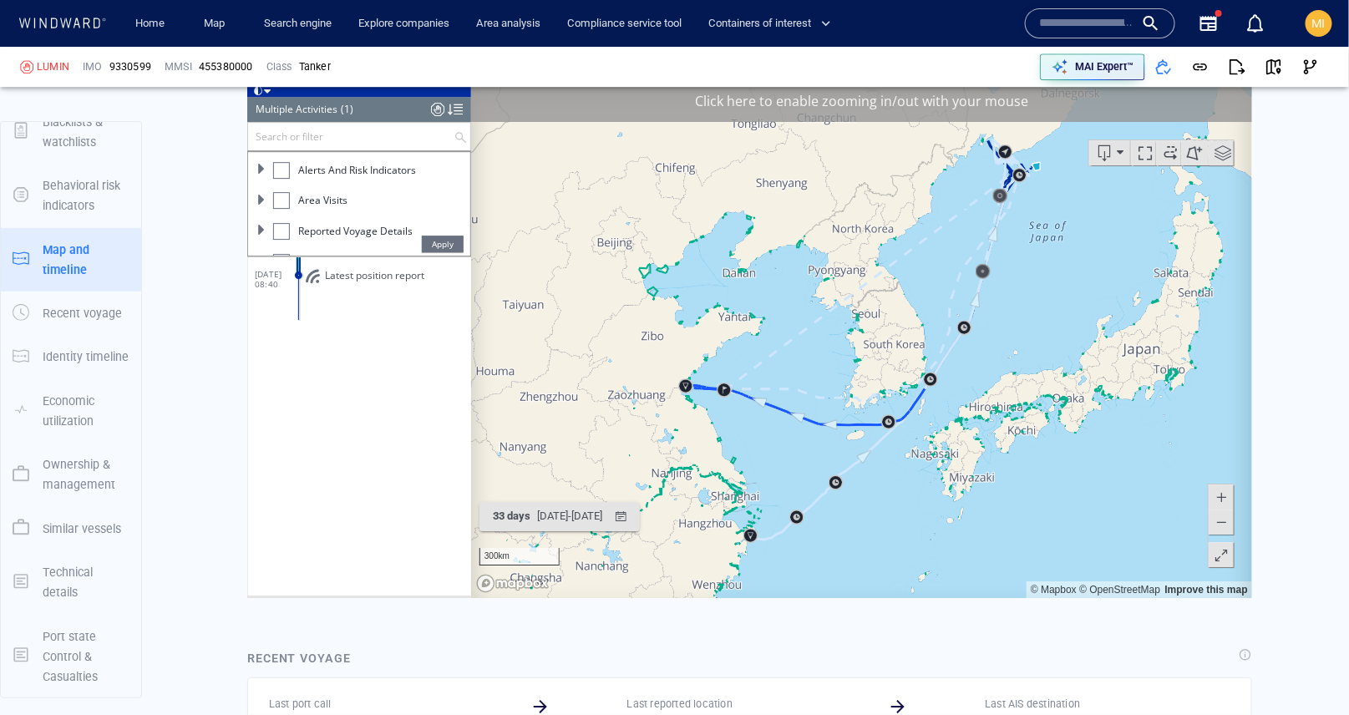
scroll to position [163, 0]
click at [277, 220] on div at bounding box center [280, 219] width 17 height 17
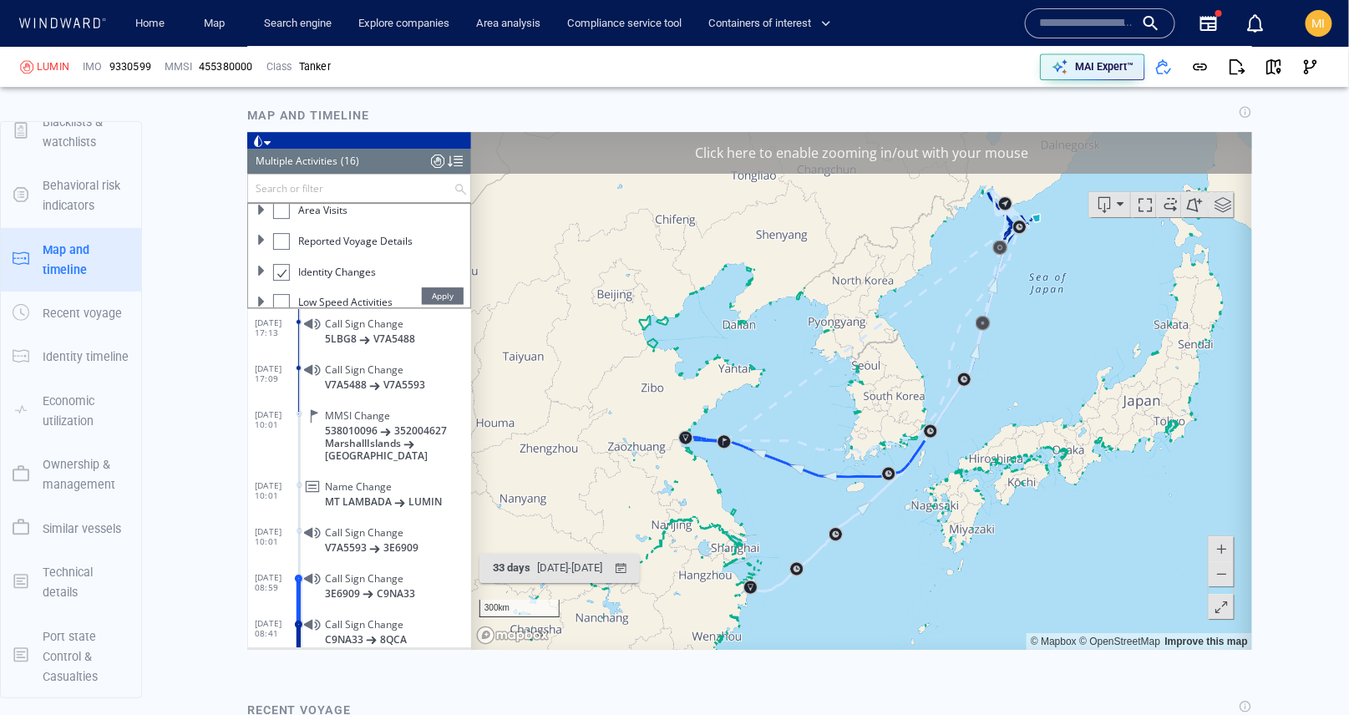
scroll to position [1919, 0]
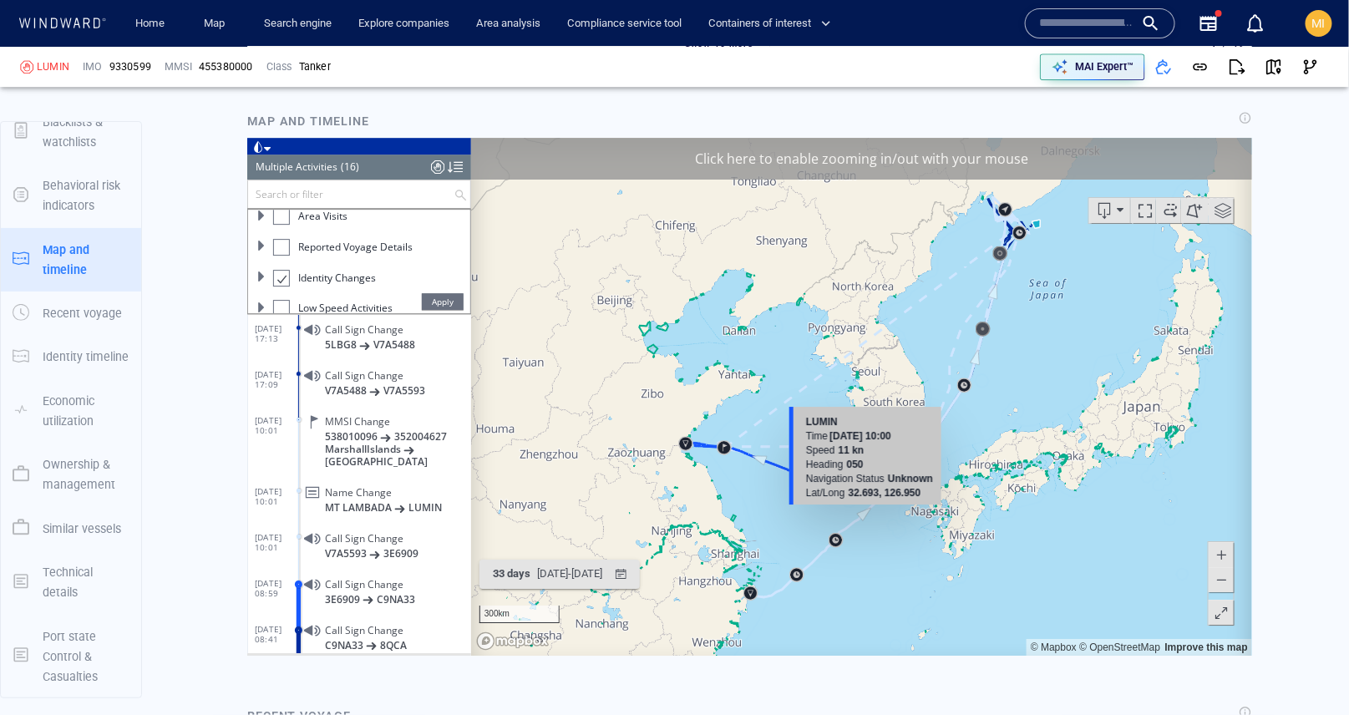
click at [860, 516] on canvas "Map" at bounding box center [860, 396] width 781 height 518
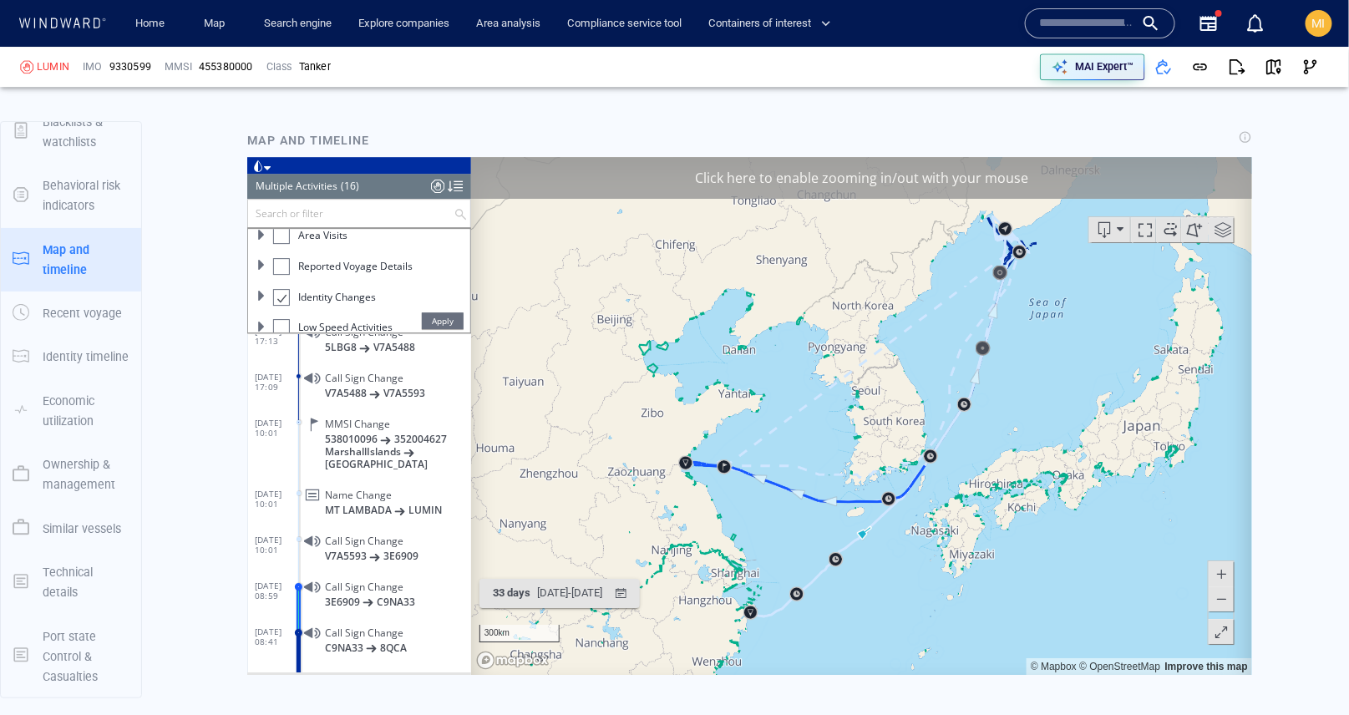
scroll to position [1898, 0]
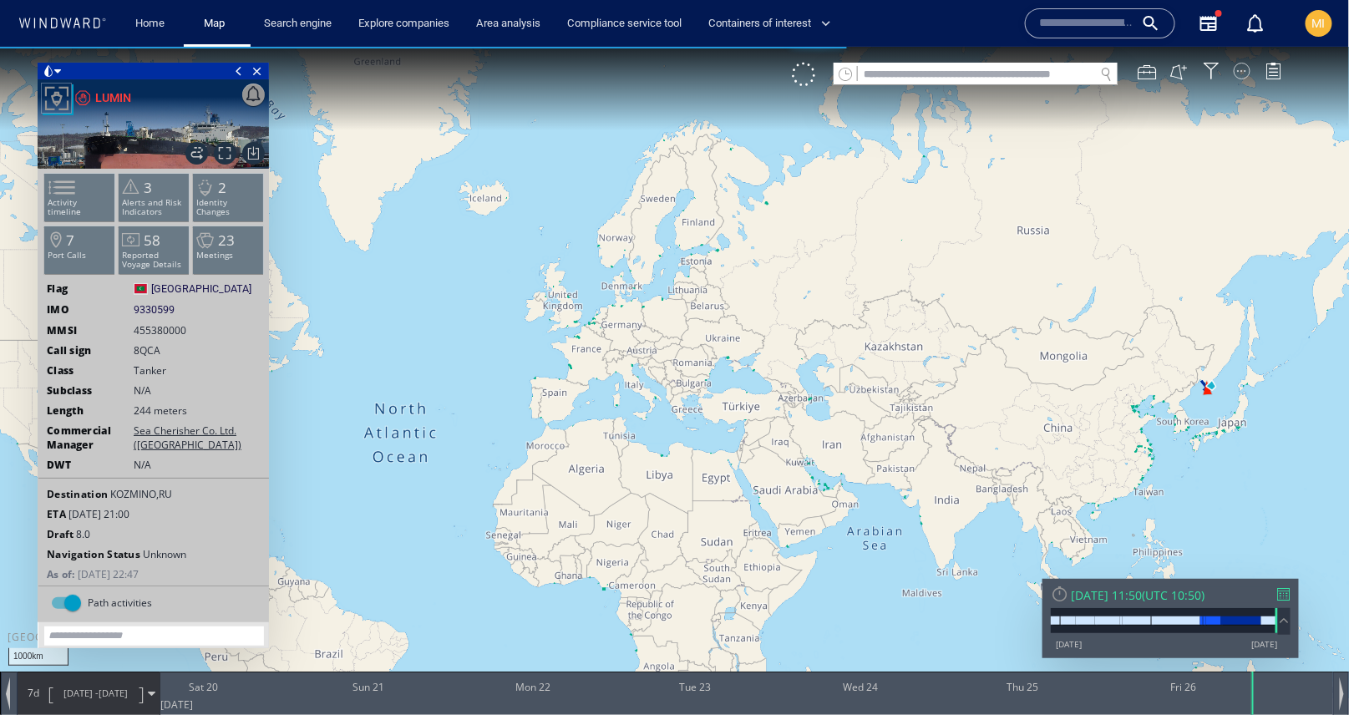
click at [1243, 72] on div at bounding box center [1242, 70] width 17 height 17
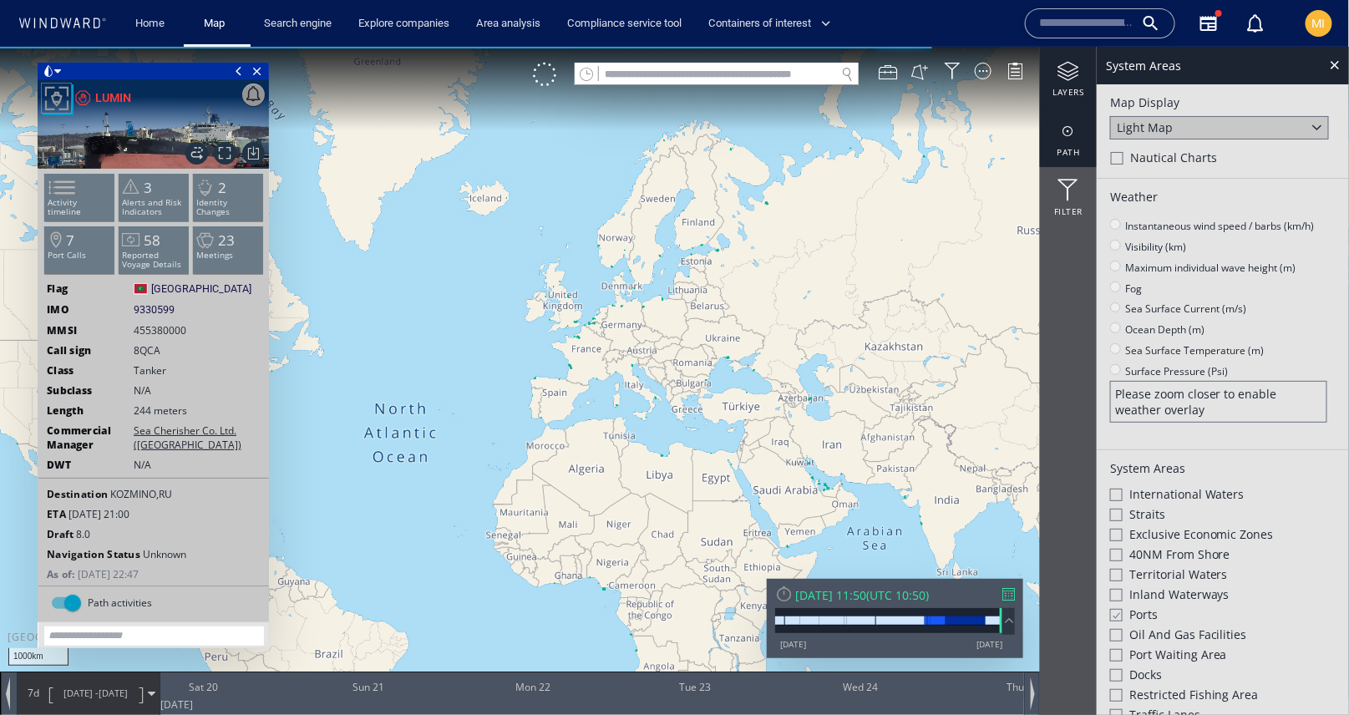
click at [1073, 140] on div at bounding box center [1068, 130] width 57 height 21
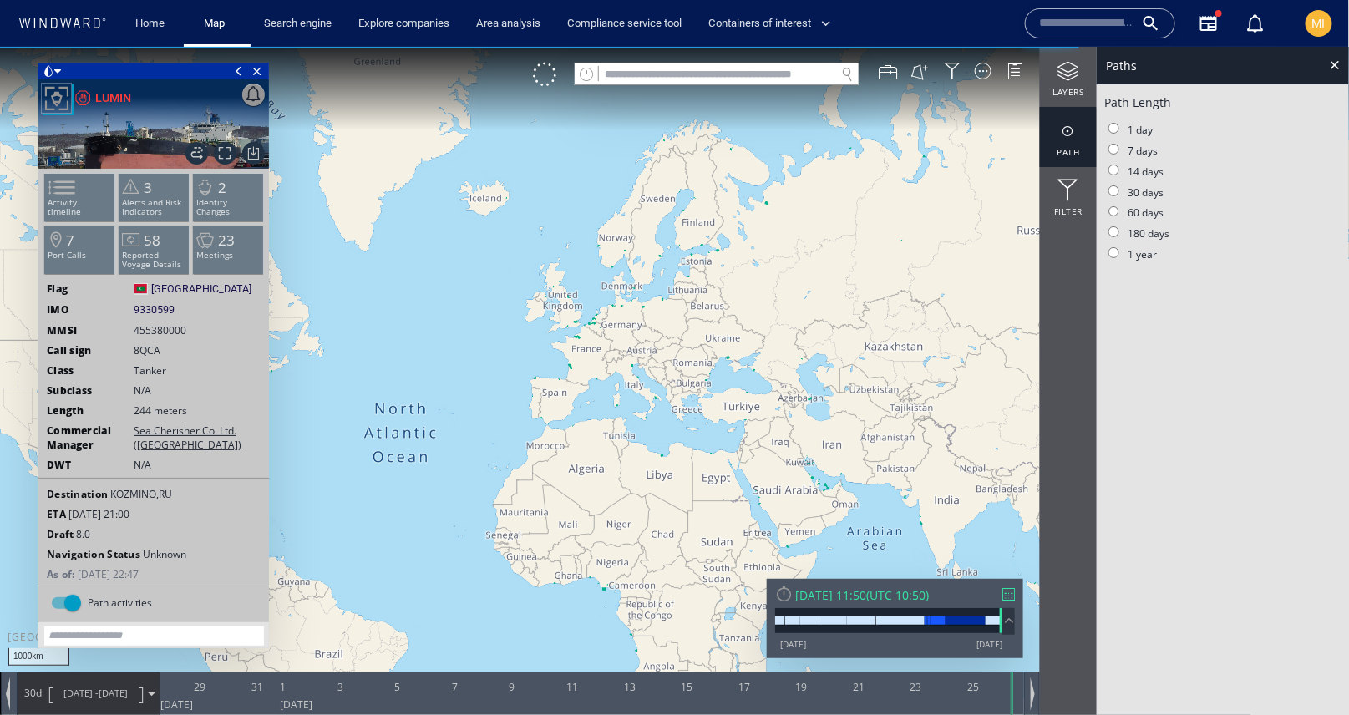
drag, startPoint x: 876, startPoint y: 391, endPoint x: 711, endPoint y: 399, distance: 165.6
click at [711, 399] on canvas "Map" at bounding box center [675, 372] width 1350 height 653
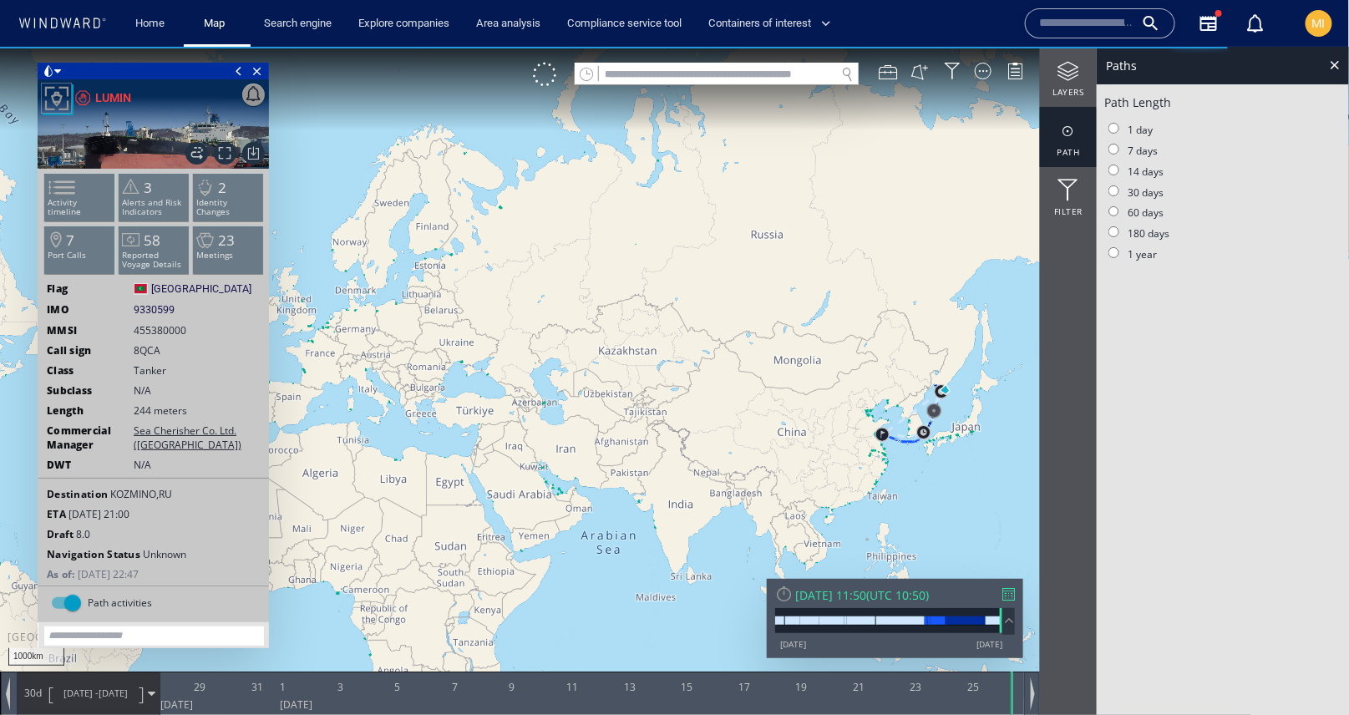
drag, startPoint x: 825, startPoint y: 399, endPoint x: 688, endPoint y: 357, distance: 143.3
click at [688, 357] on canvas "Map" at bounding box center [675, 372] width 1350 height 653
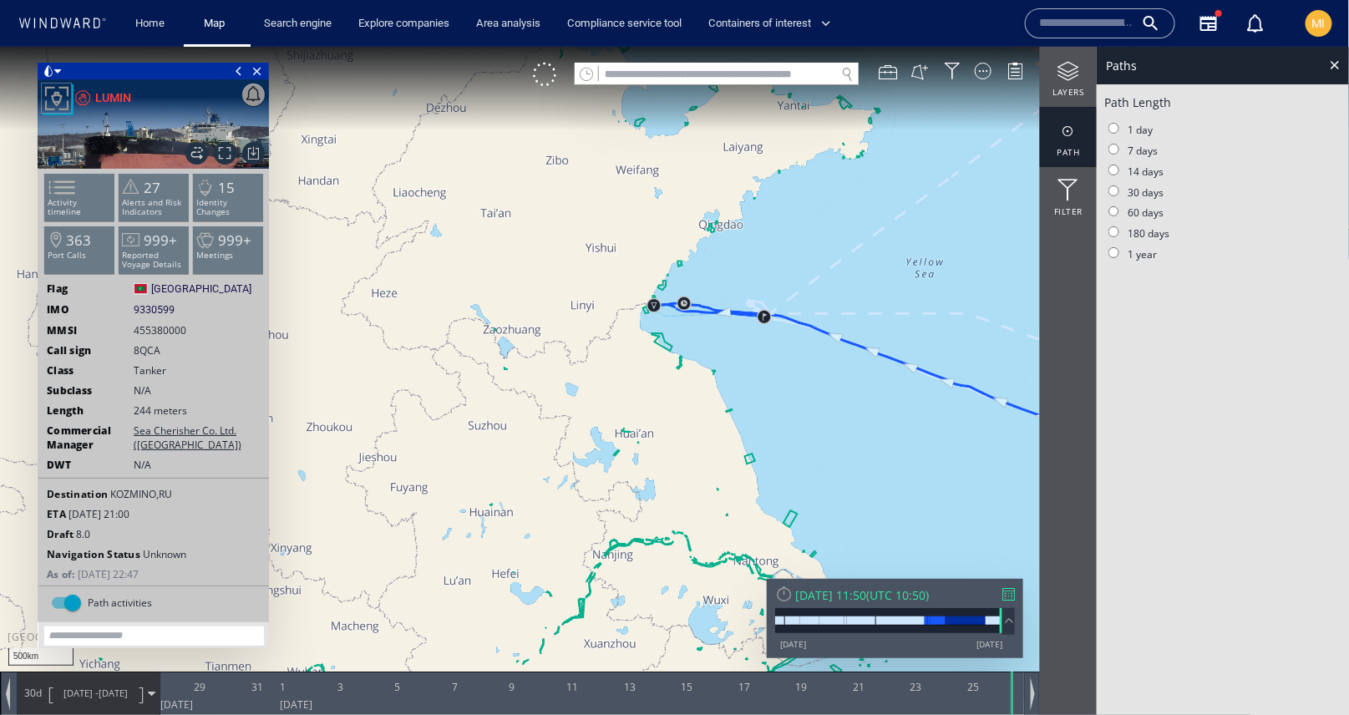
drag, startPoint x: 952, startPoint y: 335, endPoint x: 842, endPoint y: 345, distance: 109.9
click at [845, 343] on canvas "Map" at bounding box center [675, 372] width 1350 height 653
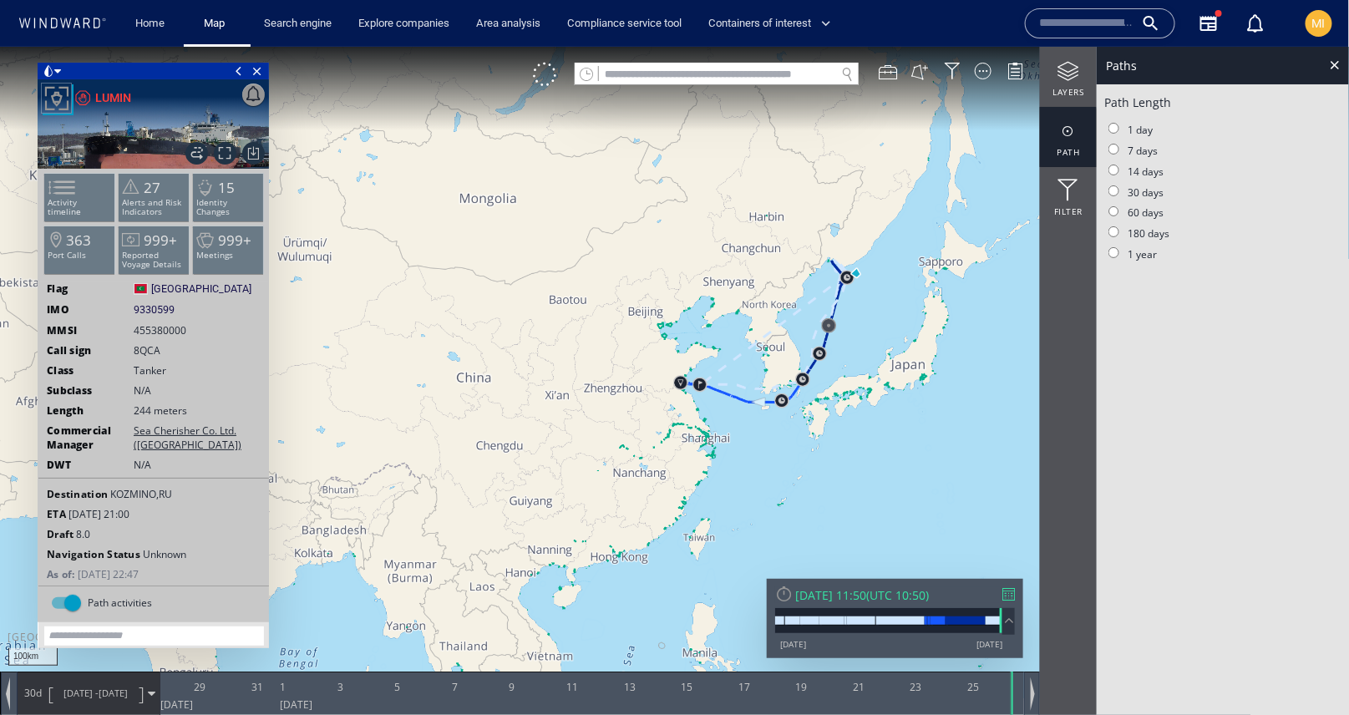
drag, startPoint x: 945, startPoint y: 183, endPoint x: 855, endPoint y: 468, distance: 298.9
click at [857, 454] on canvas "Map" at bounding box center [675, 372] width 1350 height 653
